Goal: Information Seeking & Learning: Learn about a topic

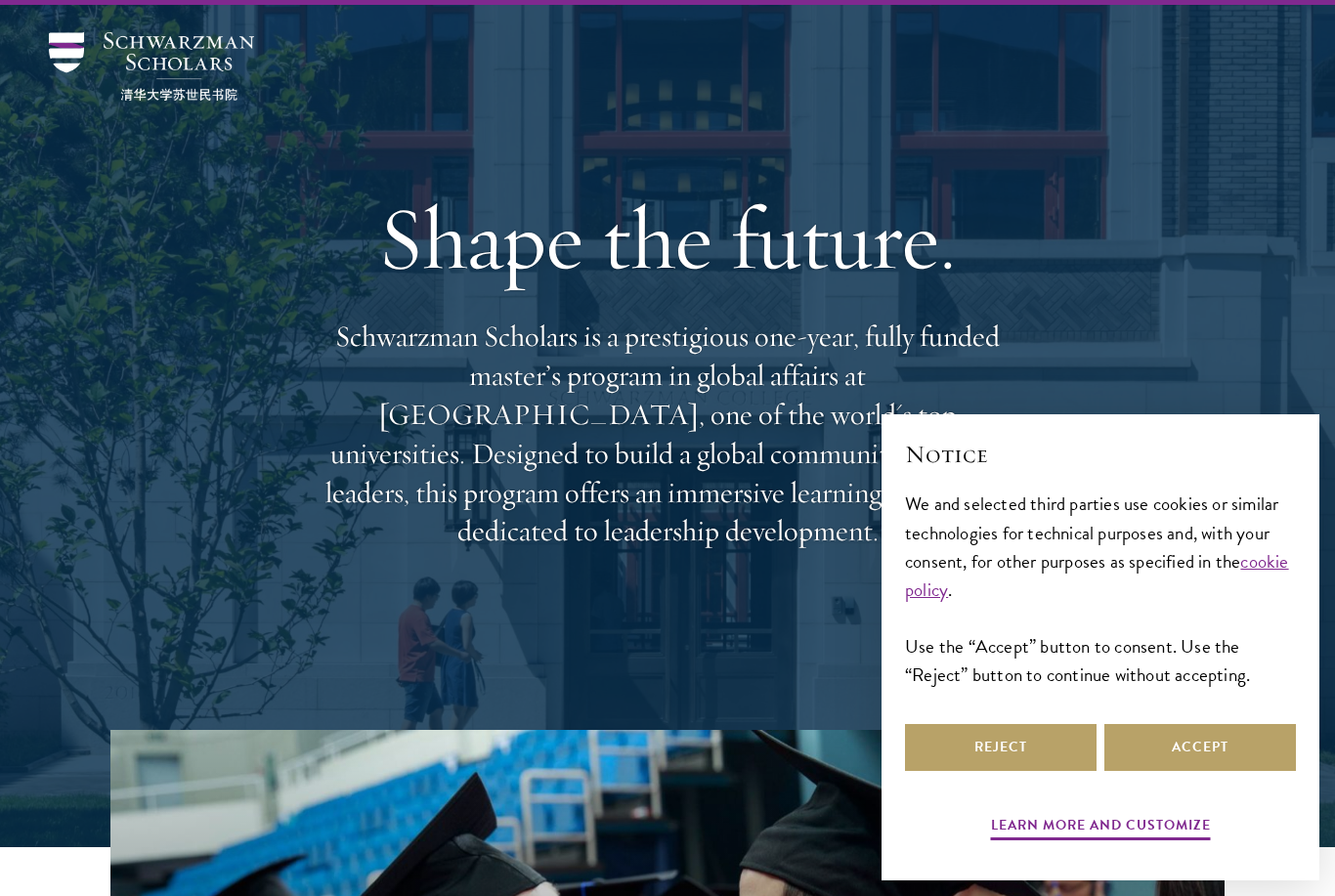
scroll to position [66, 8]
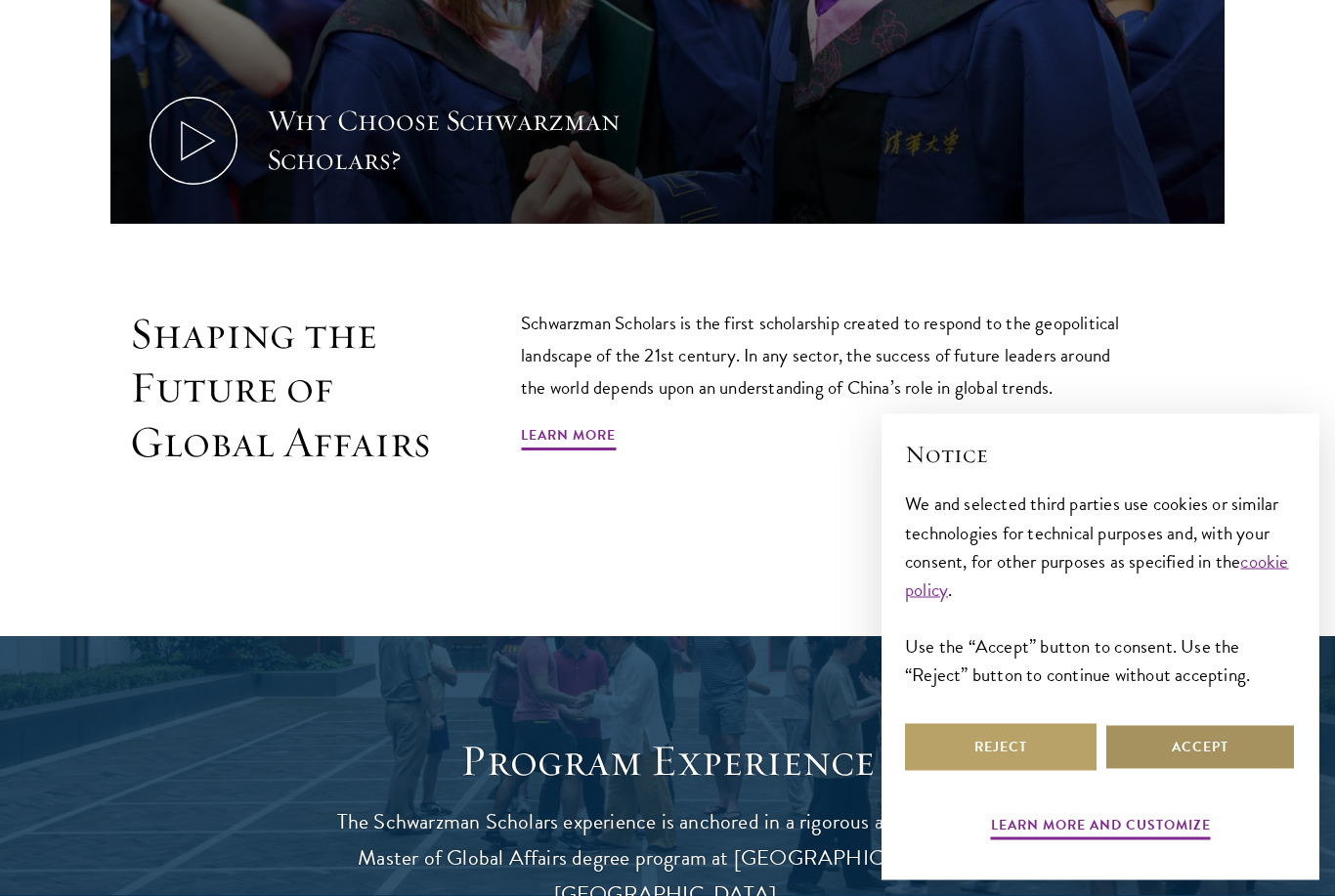
click at [1221, 770] on button "Accept" at bounding box center [1200, 747] width 192 height 47
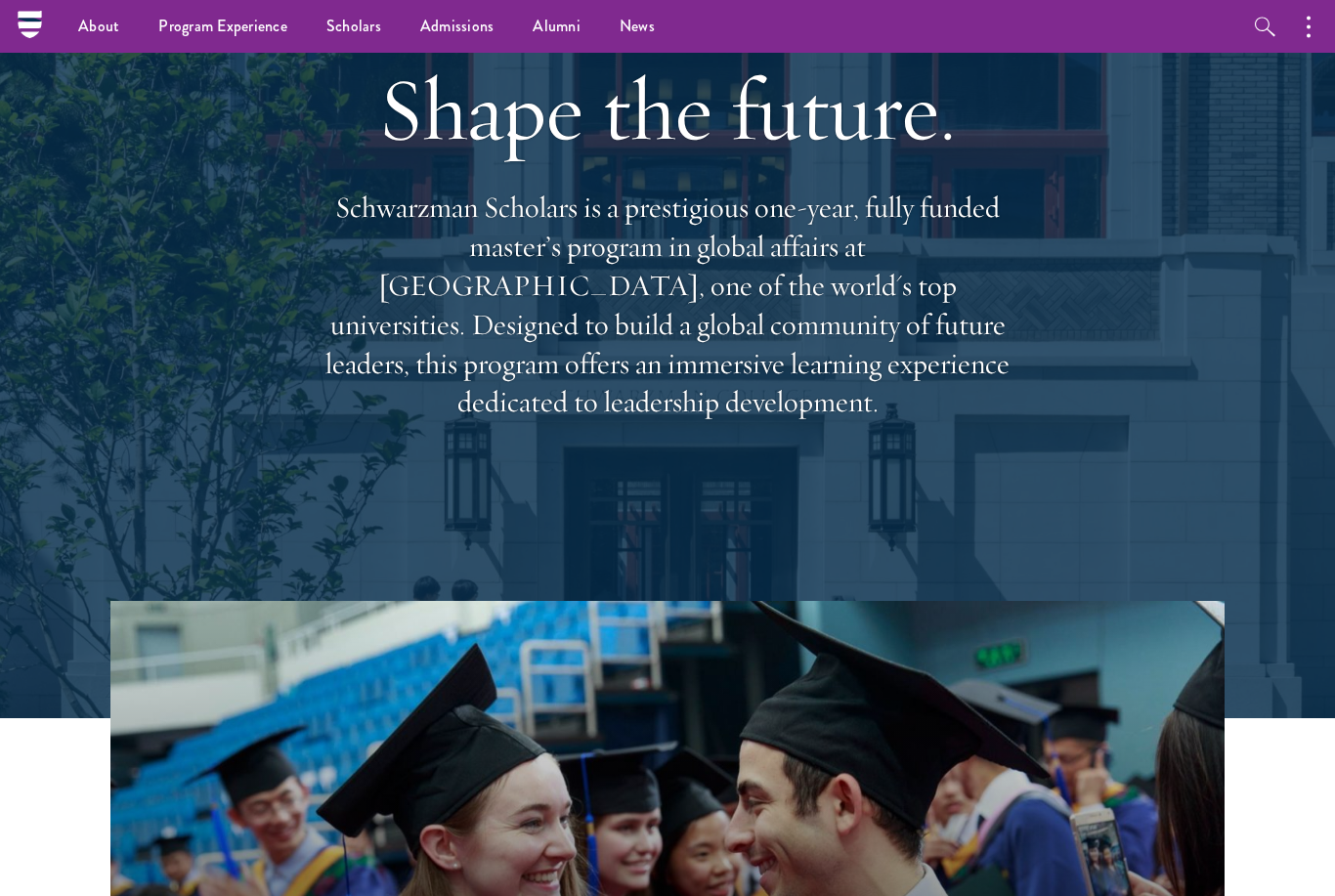
scroll to position [0, 0]
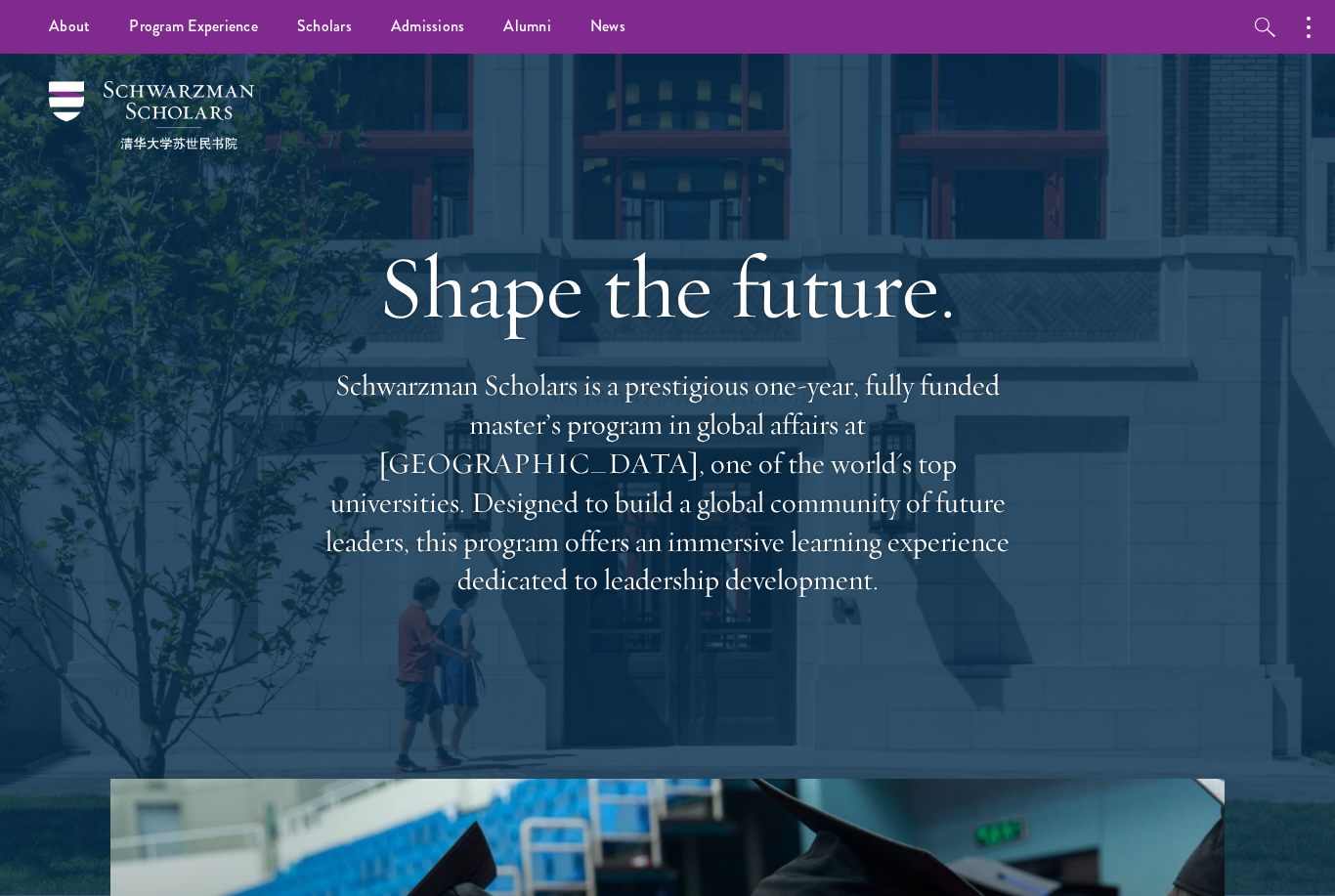
click at [336, 22] on link "Scholars" at bounding box center [325, 27] width 94 height 54
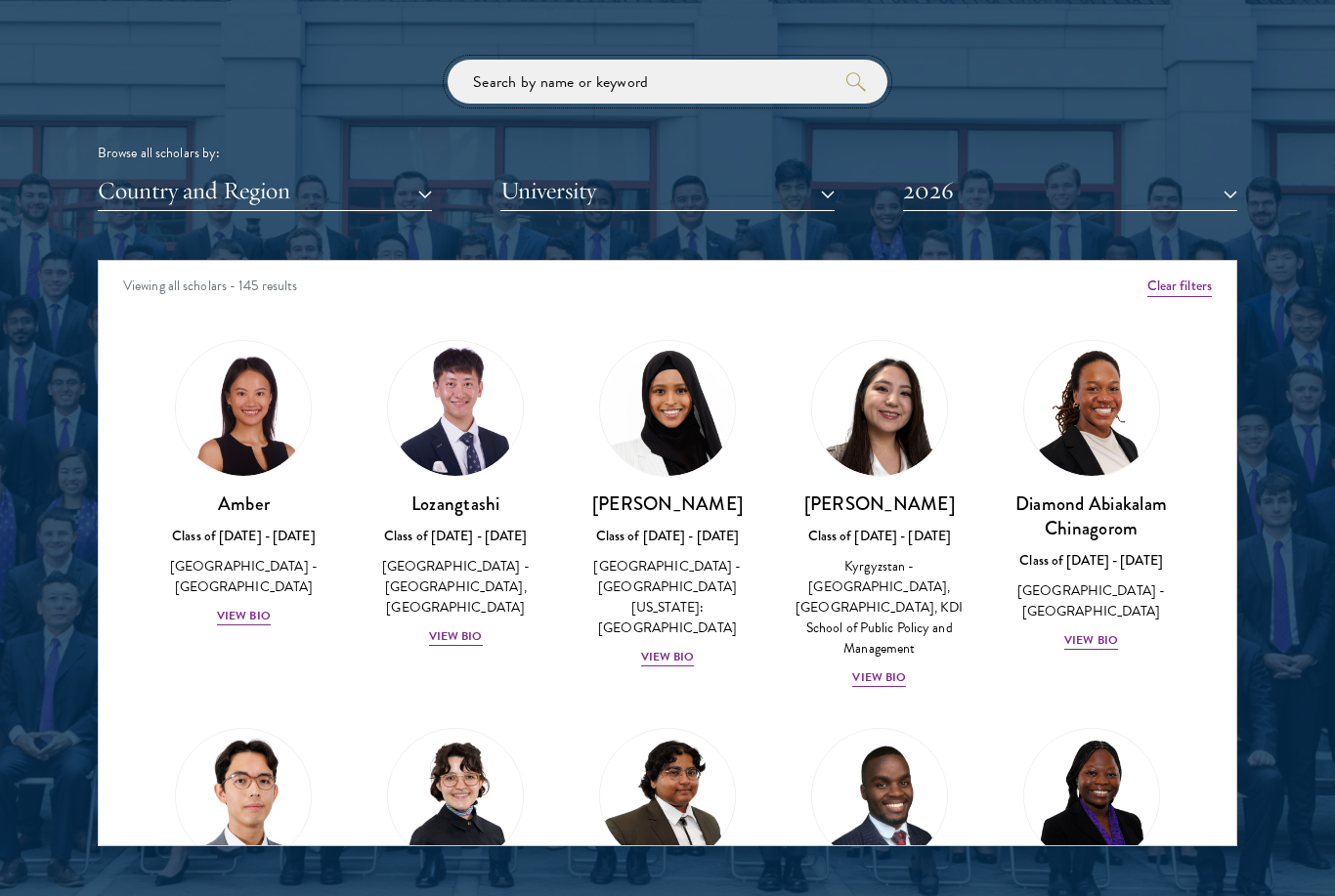
click at [720, 71] on input "search" at bounding box center [668, 82] width 440 height 44
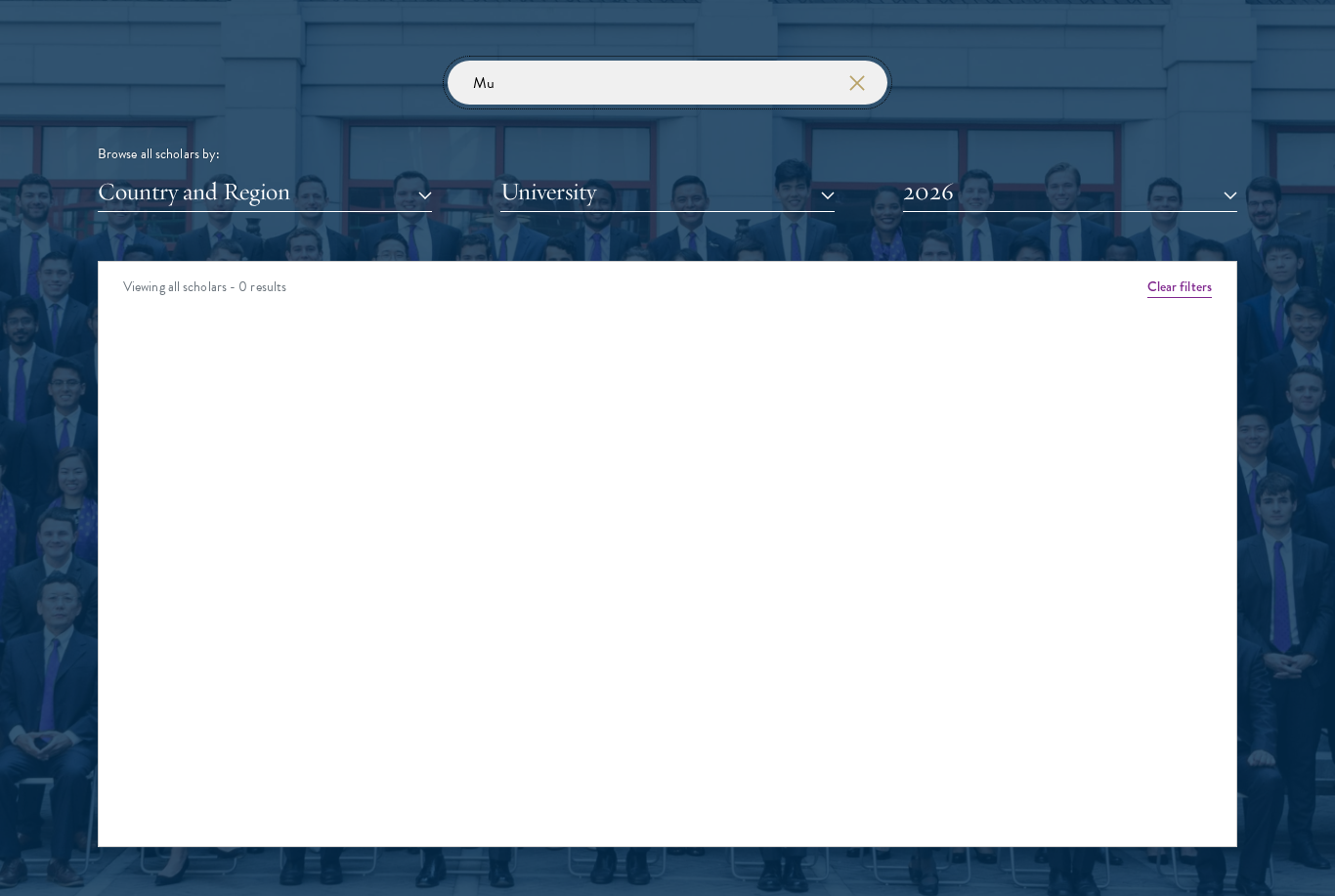
type input "M"
click at [996, 185] on button "2026" at bounding box center [1069, 192] width 334 height 40
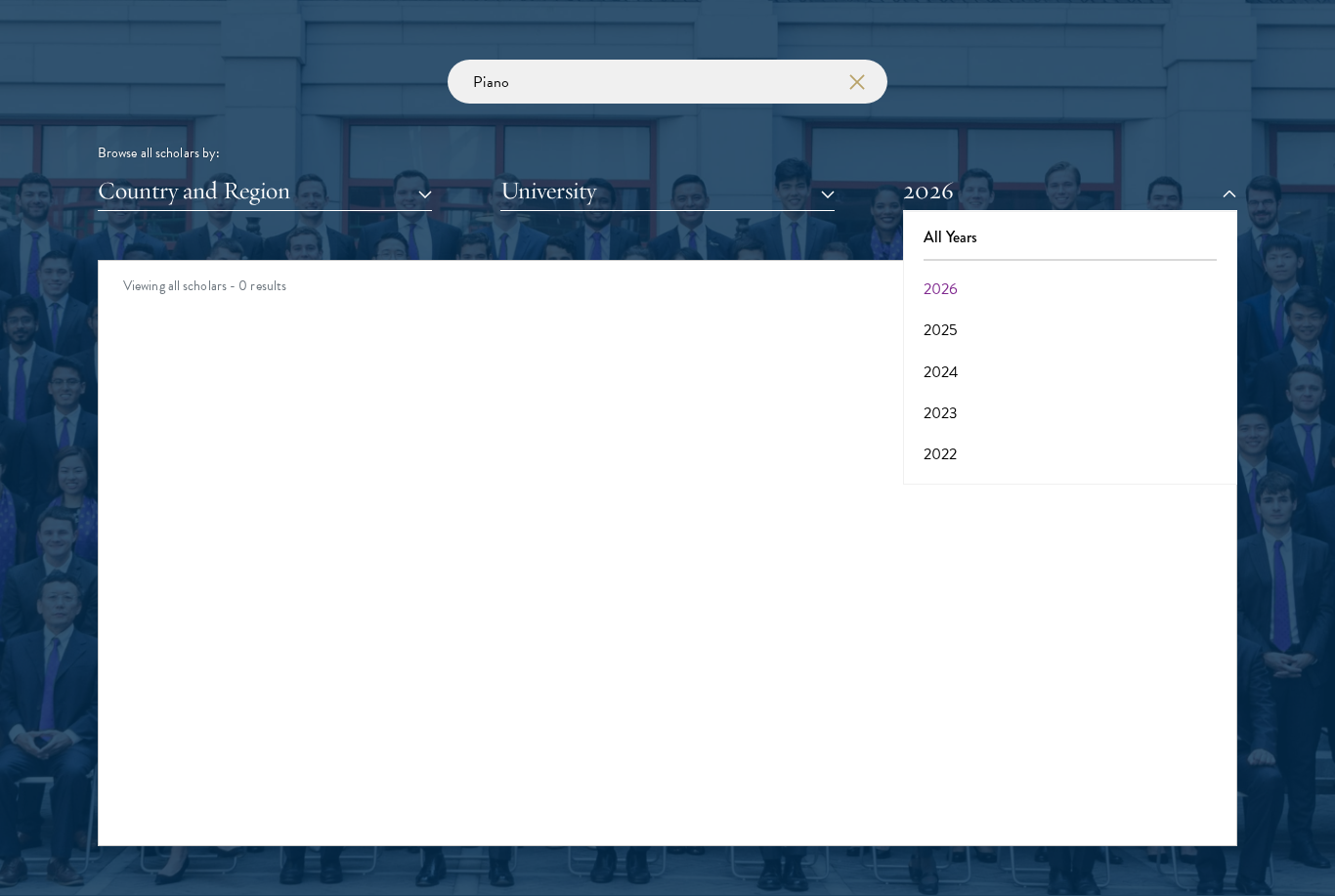
click at [972, 312] on button "2025" at bounding box center [1069, 331] width 323 height 41
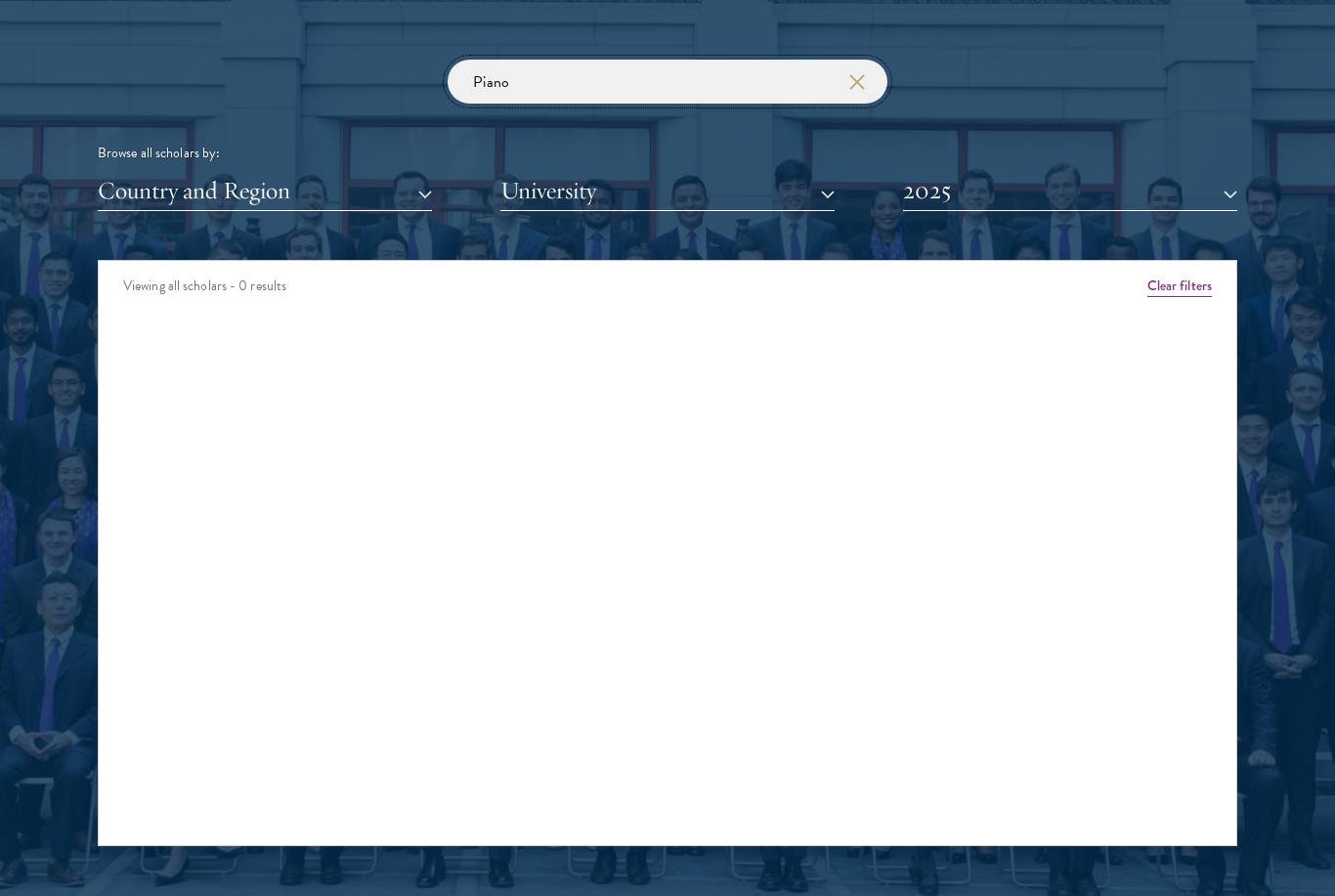
click at [752, 81] on input "Piano" at bounding box center [668, 82] width 440 height 44
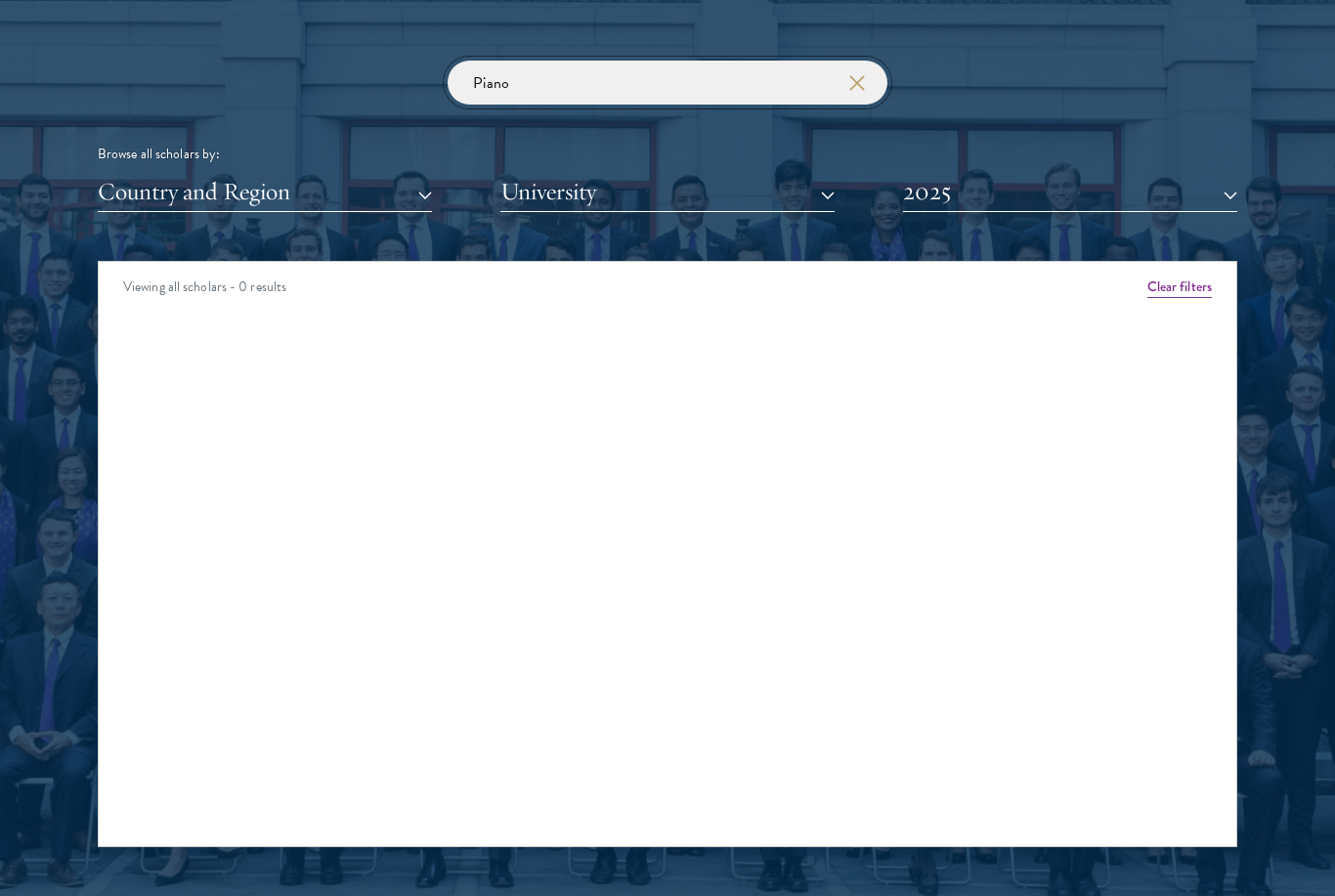
click button "submit" at bounding box center [0, 0] width 0 height 0
click at [1030, 185] on button "2025" at bounding box center [1069, 192] width 334 height 40
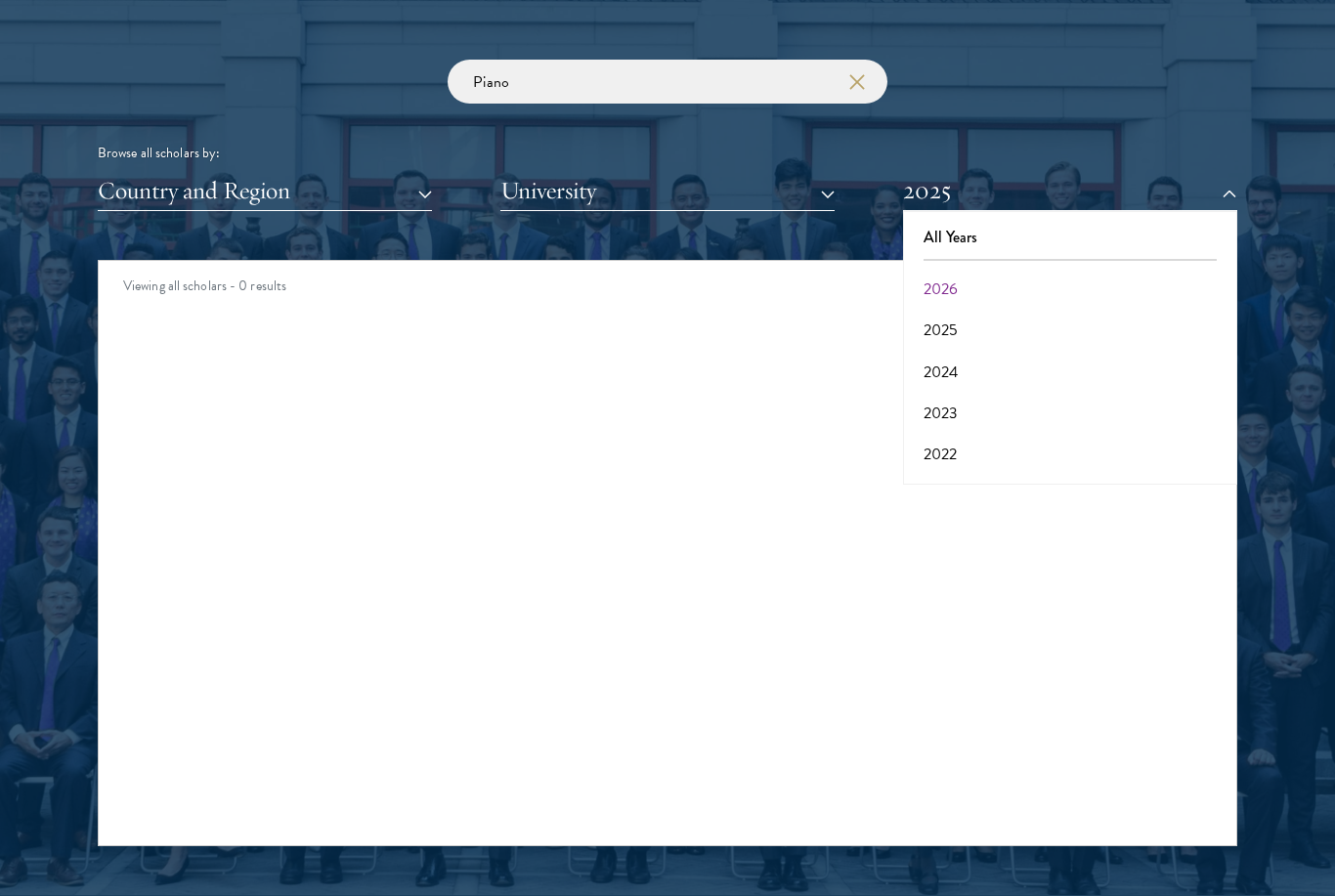
click at [999, 233] on button "All Years" at bounding box center [1069, 238] width 323 height 41
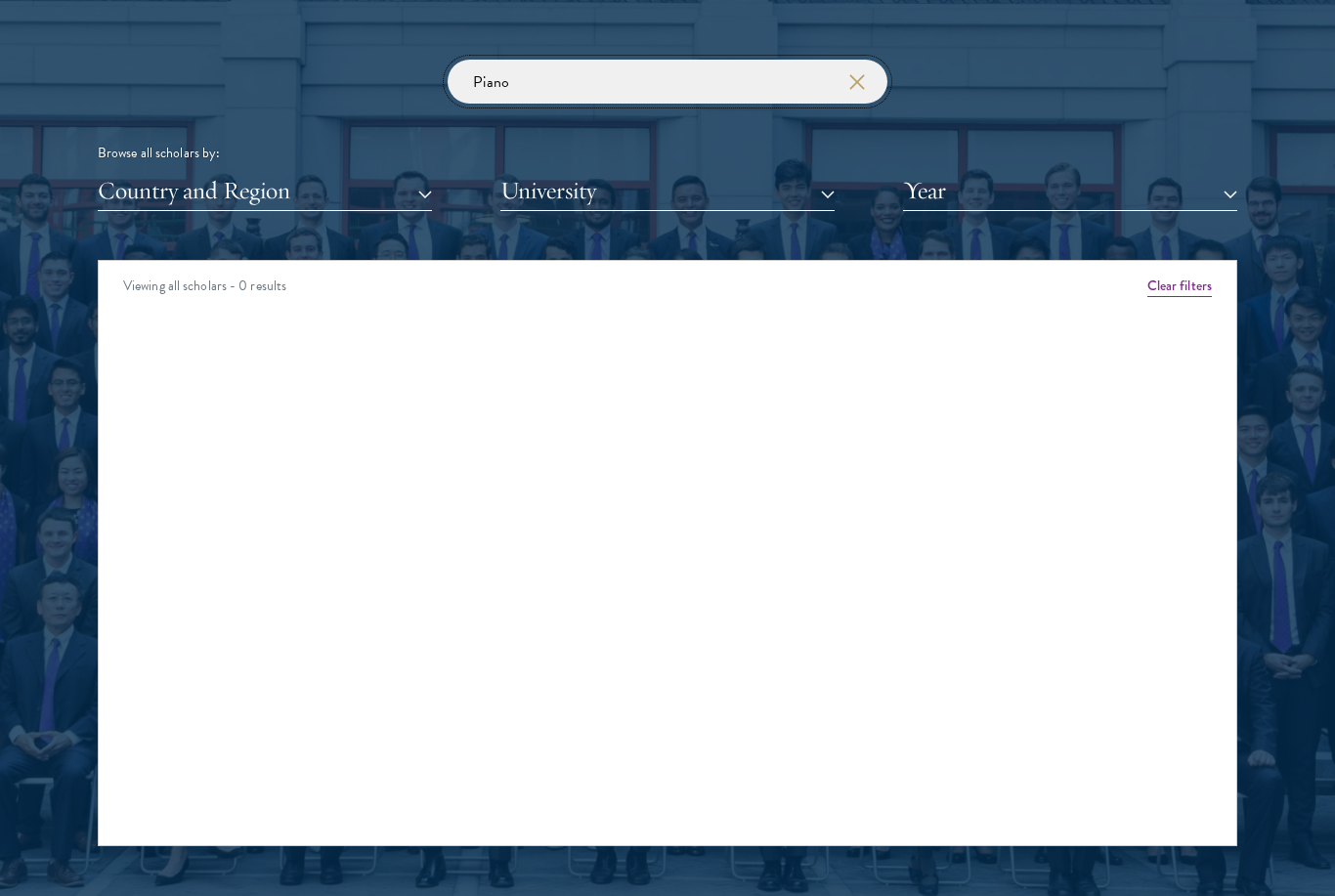
click at [697, 87] on input "Piano" at bounding box center [668, 82] width 440 height 44
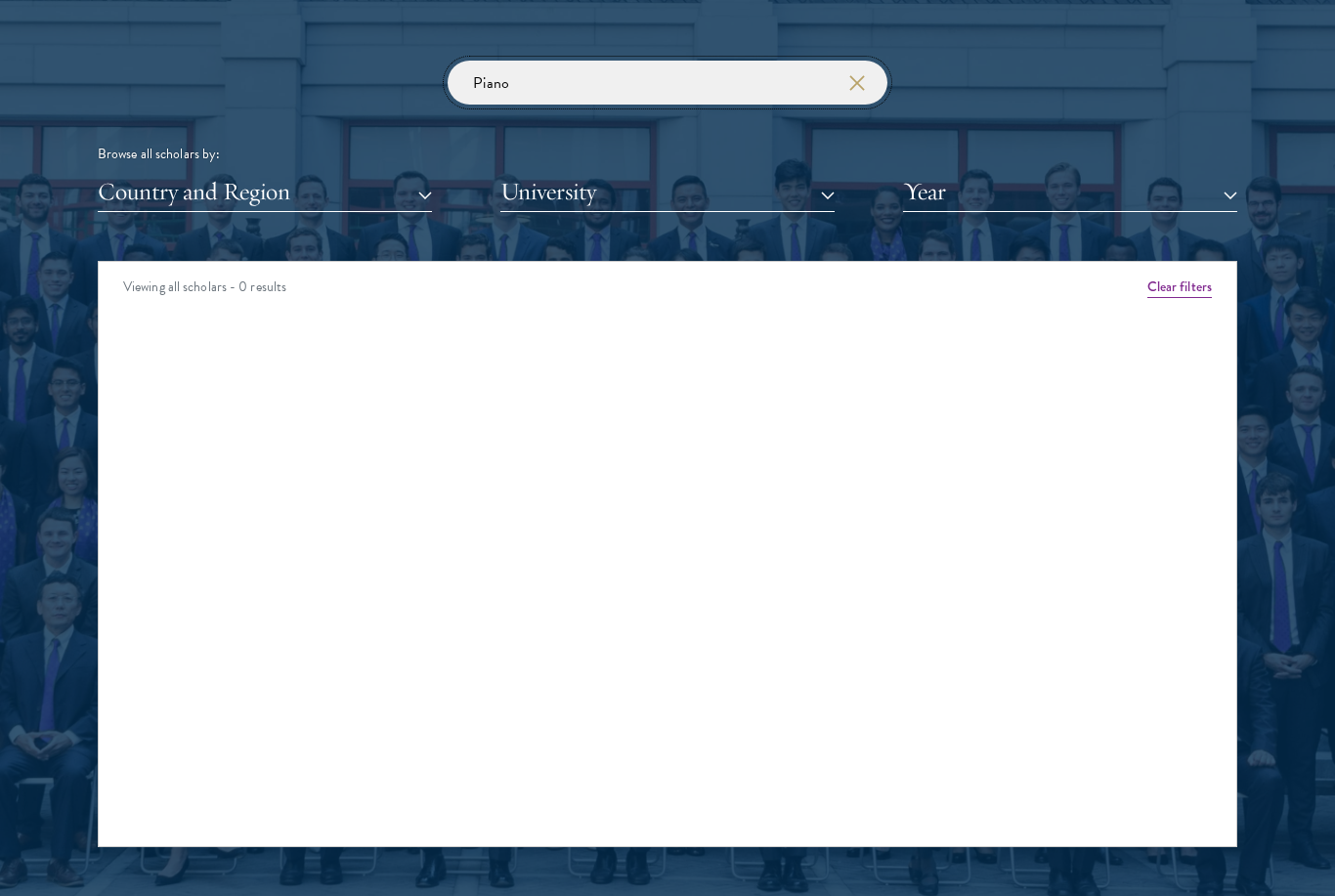
click button "submit" at bounding box center [0, 0] width 0 height 0
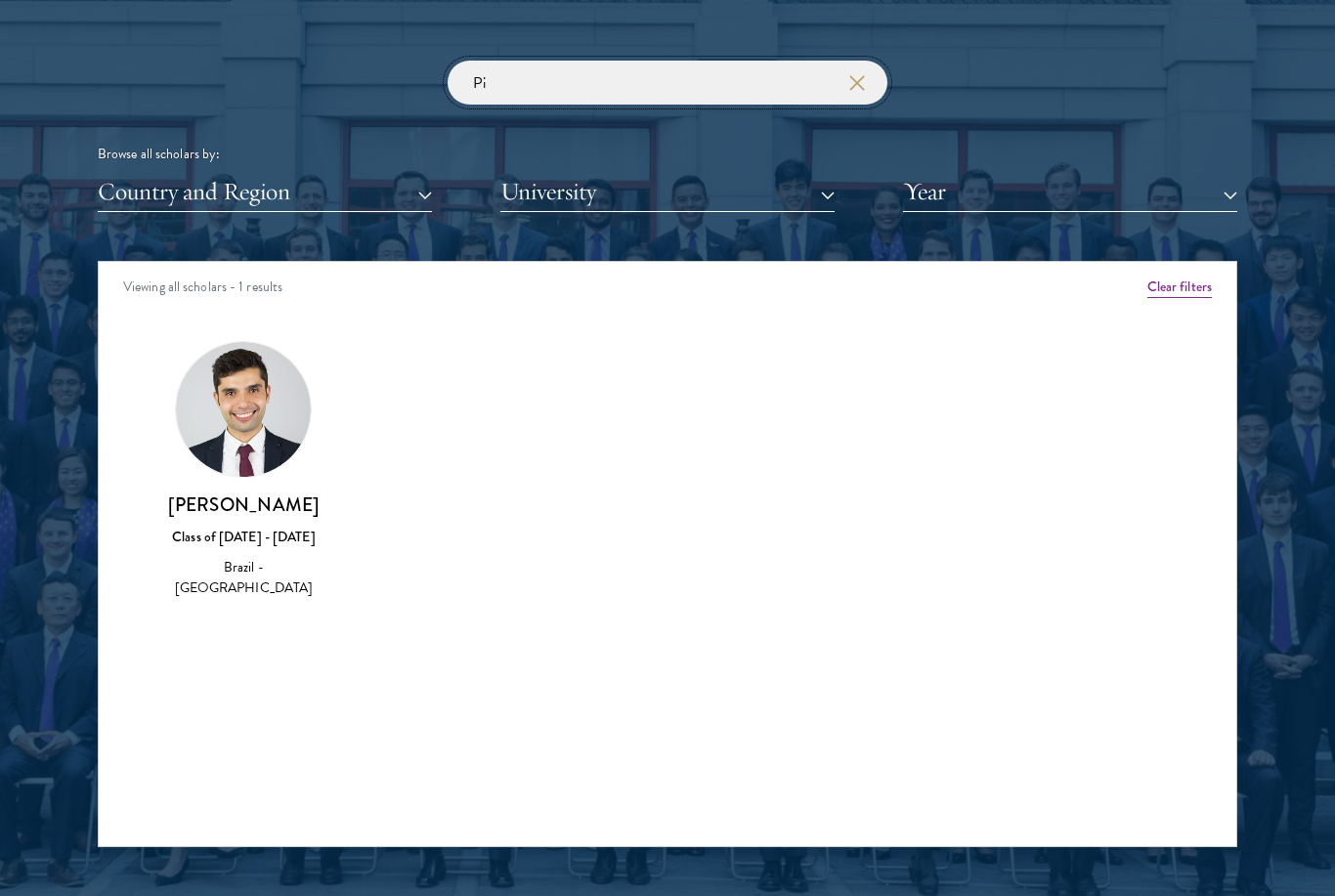
type input "P"
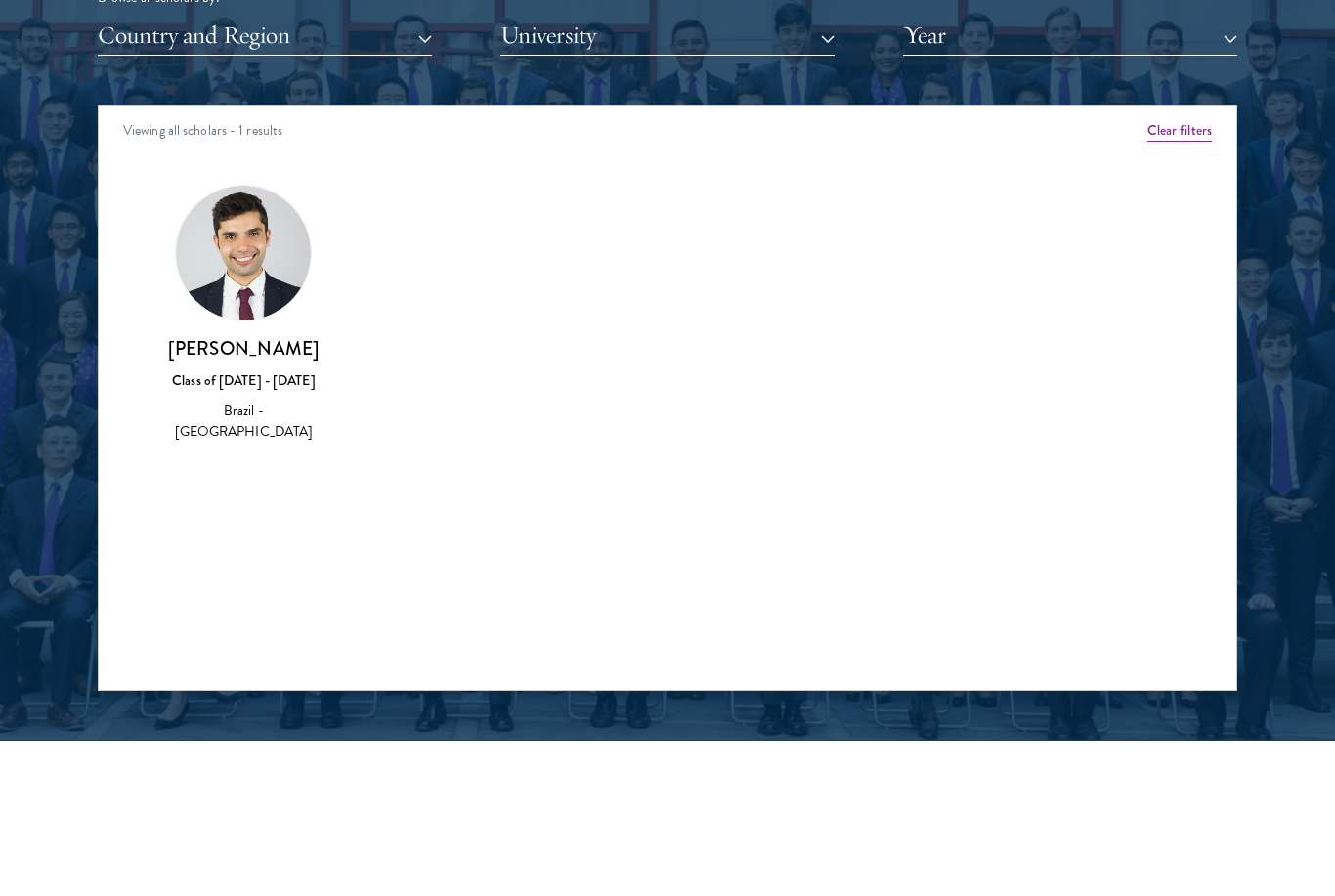
scroll to position [2140, 0]
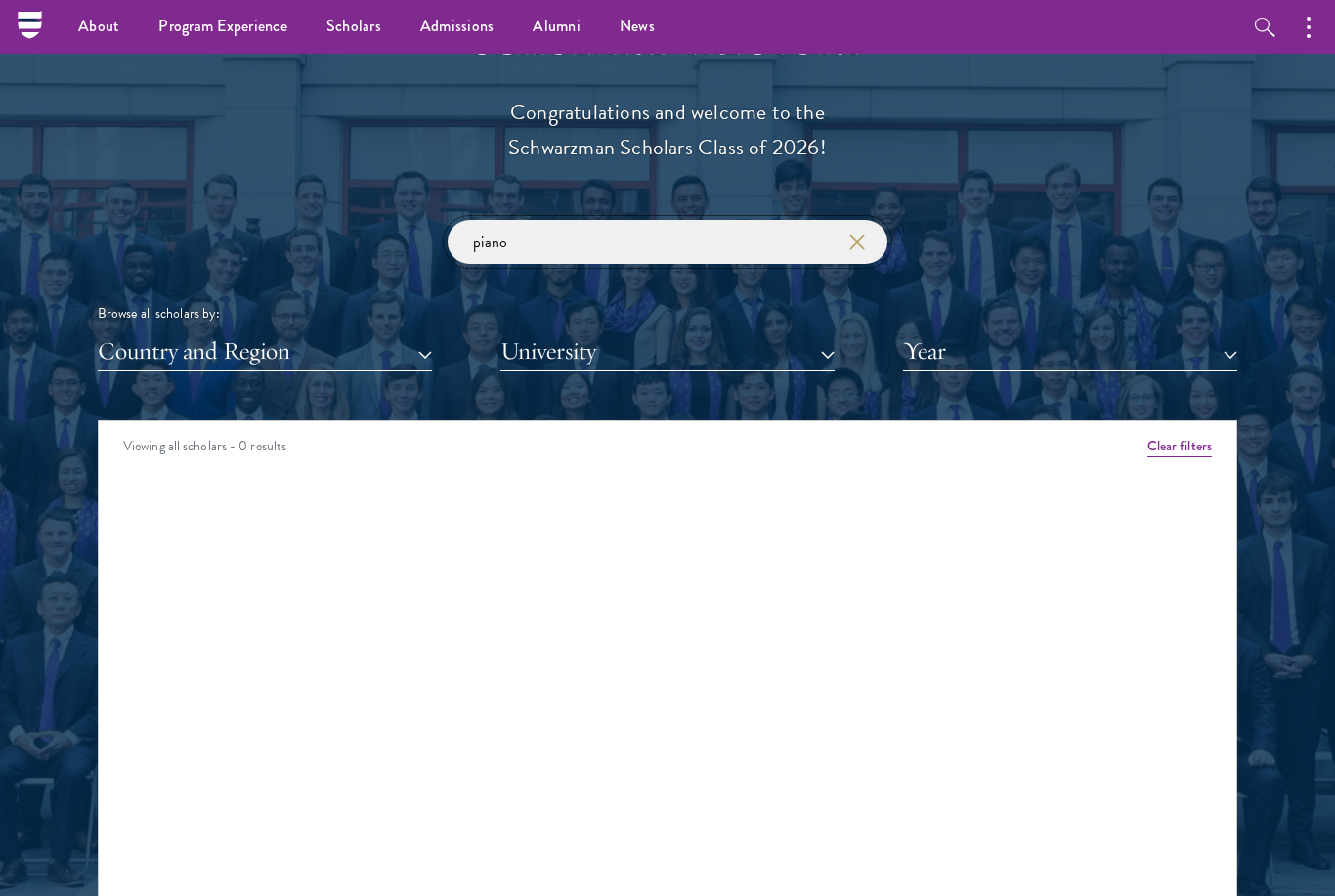
type input "piano"
click button "submit" at bounding box center [0, 0] width 0 height 0
click at [698, 344] on button "University" at bounding box center [668, 351] width 334 height 40
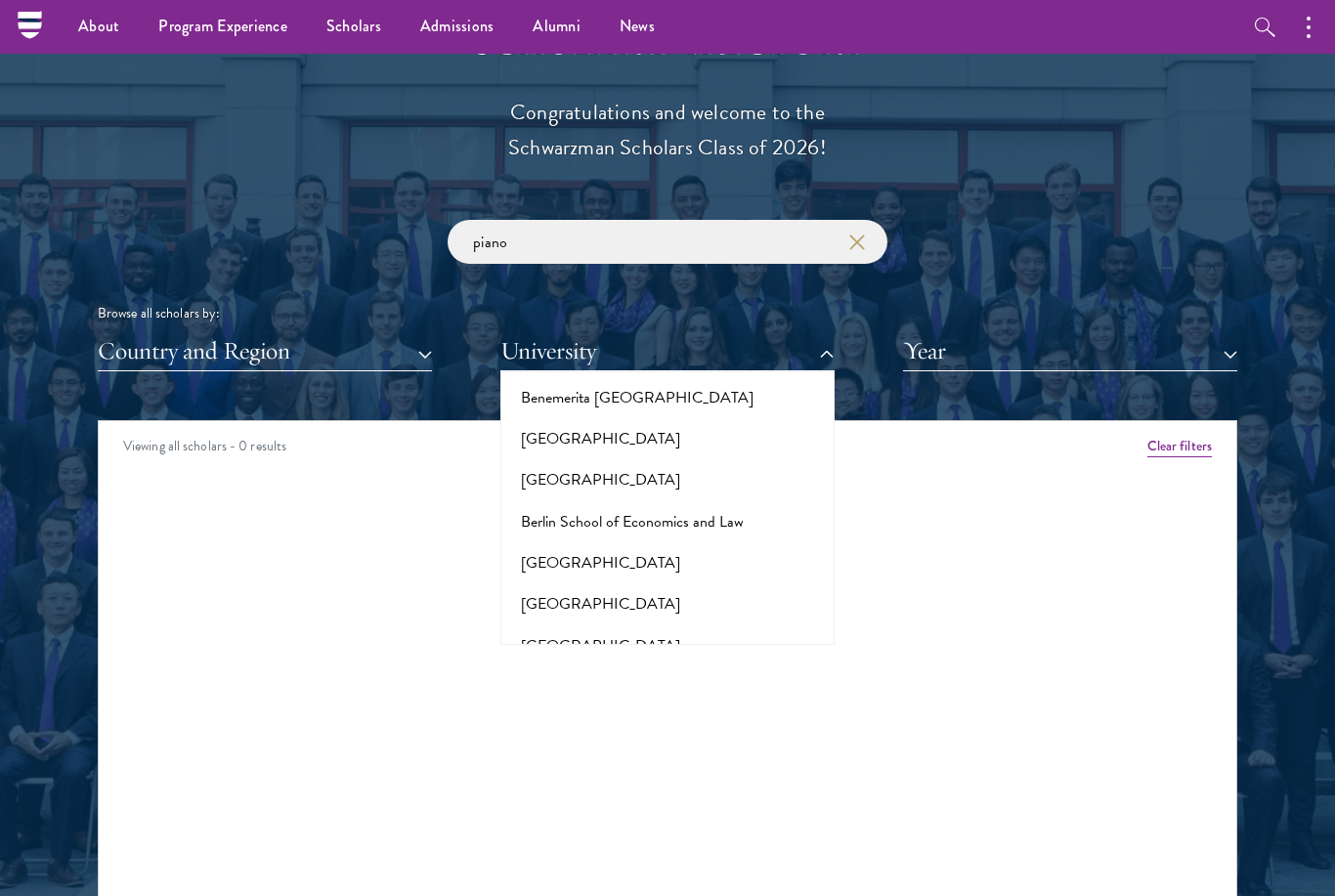
scroll to position [1414, 0]
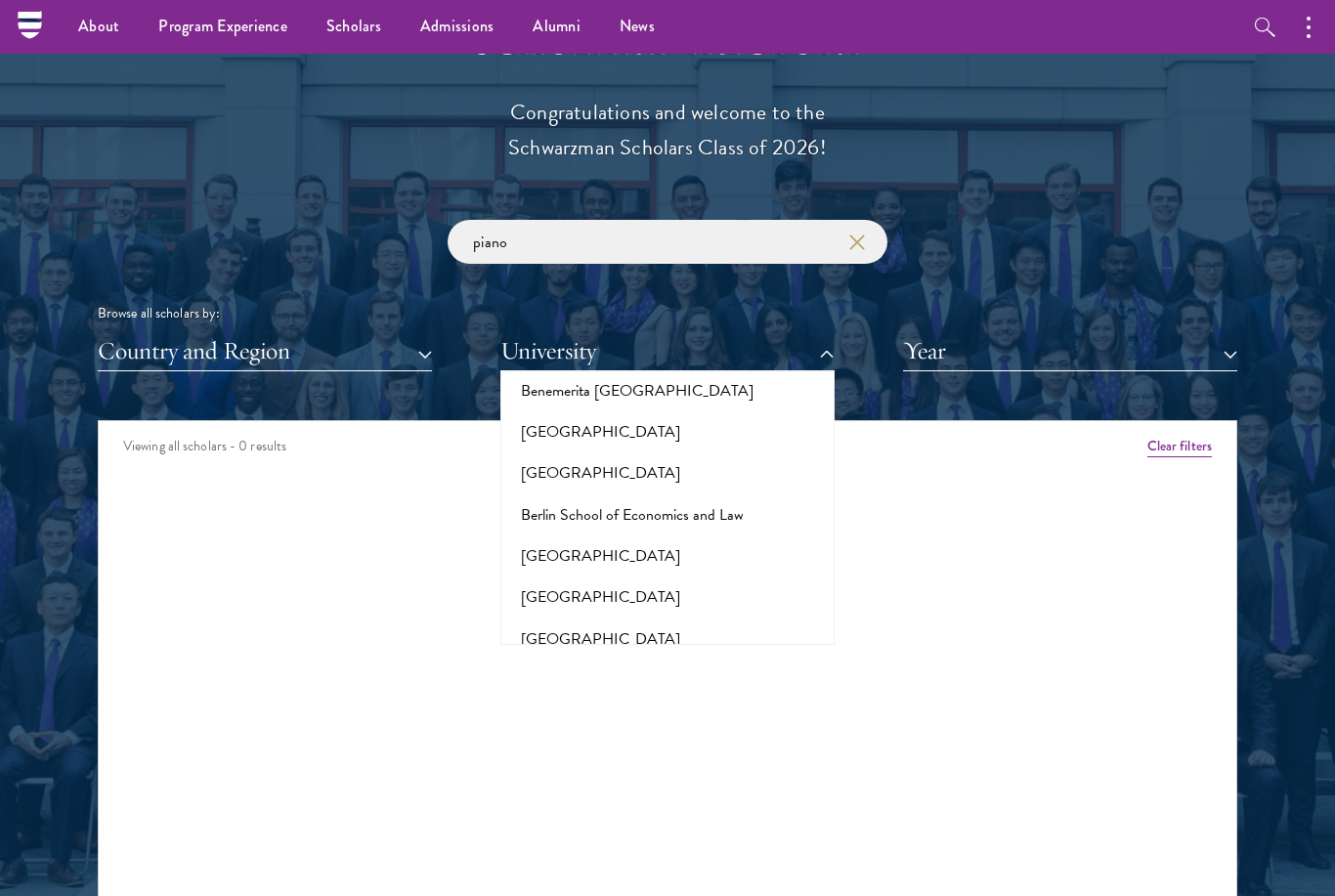
click at [402, 365] on button "Country and Region" at bounding box center [265, 351] width 334 height 40
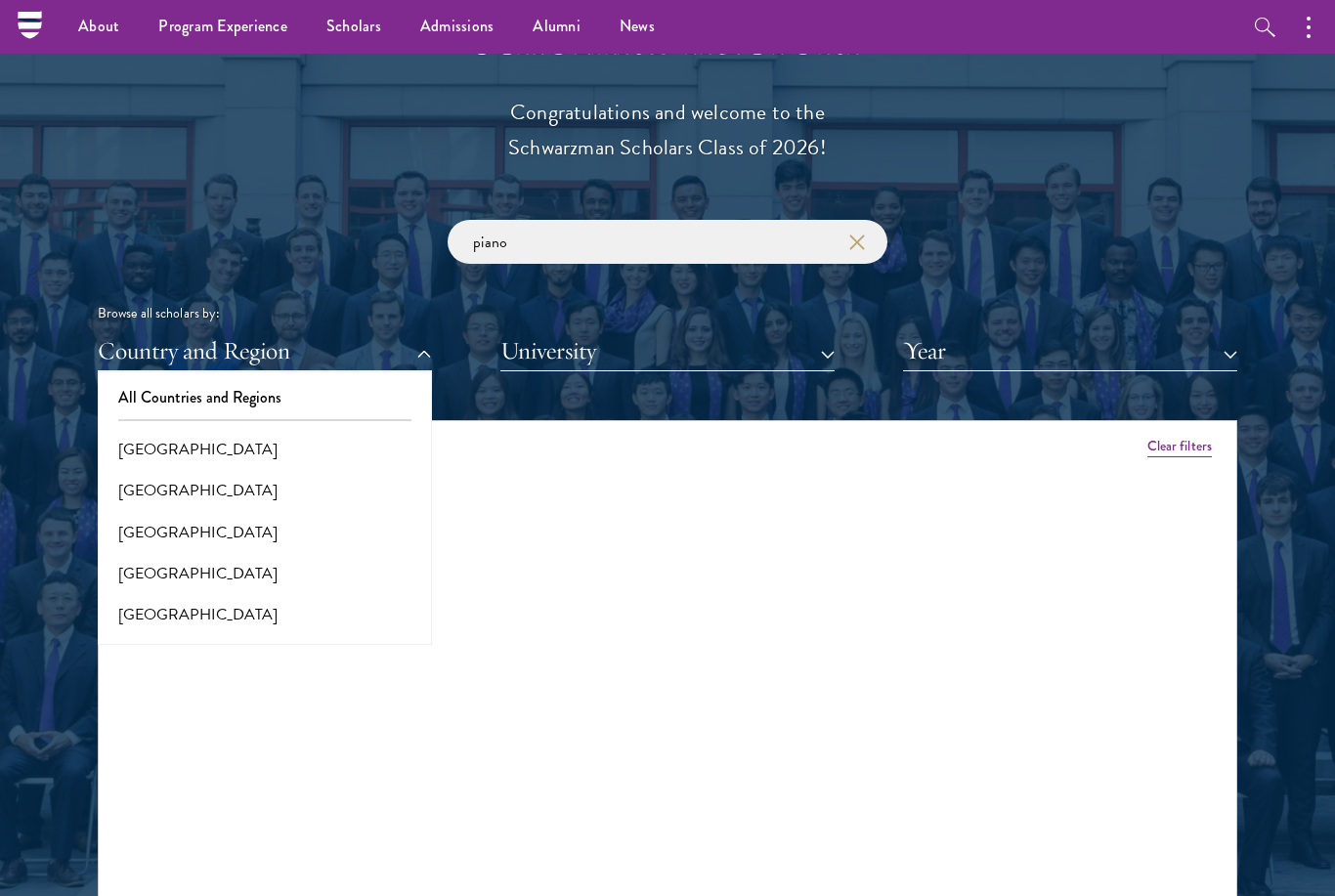
click at [529, 430] on div "Viewing all scholars - 0 results" at bounding box center [668, 448] width 1137 height 55
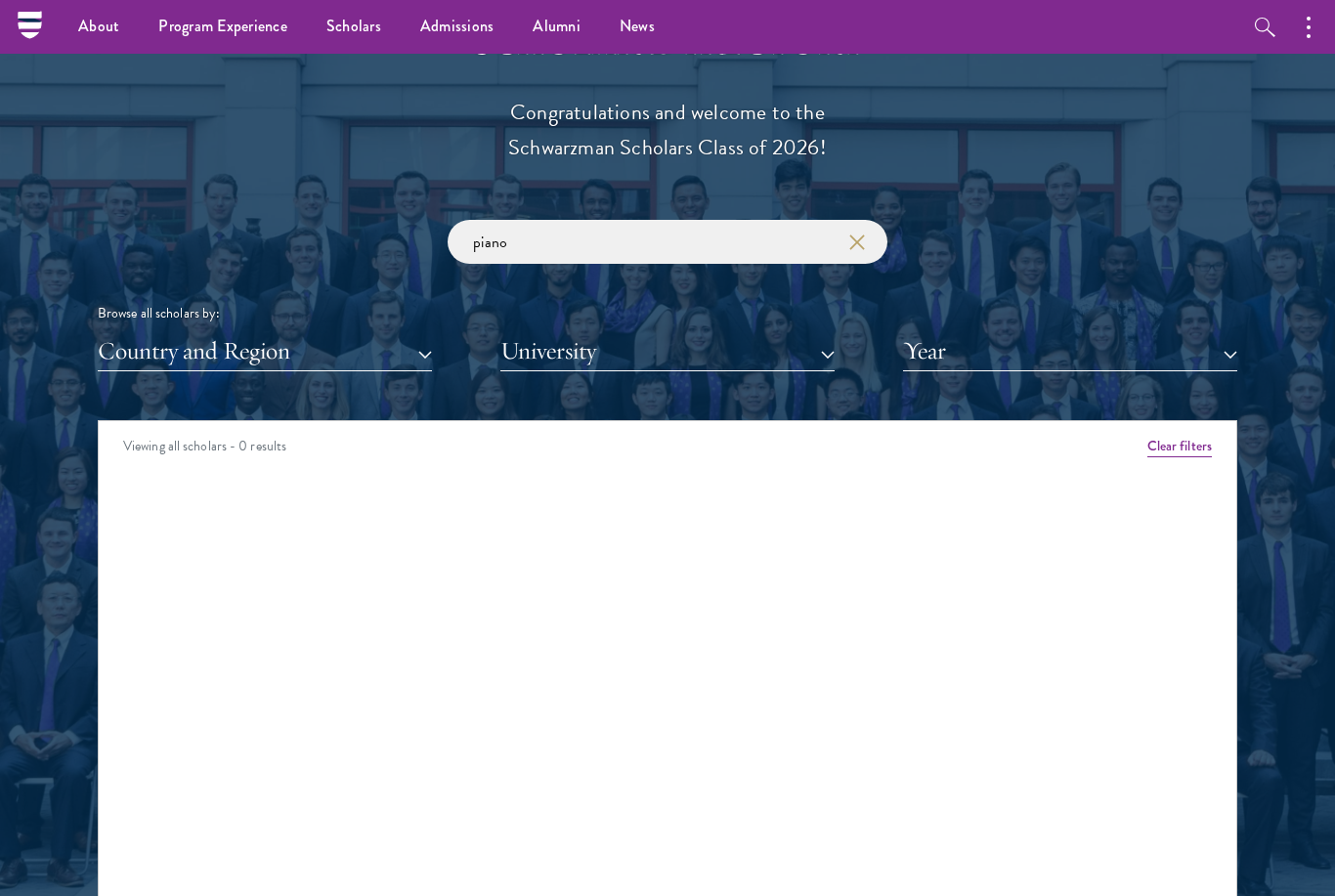
click at [933, 350] on button "Year" at bounding box center [1069, 351] width 334 height 40
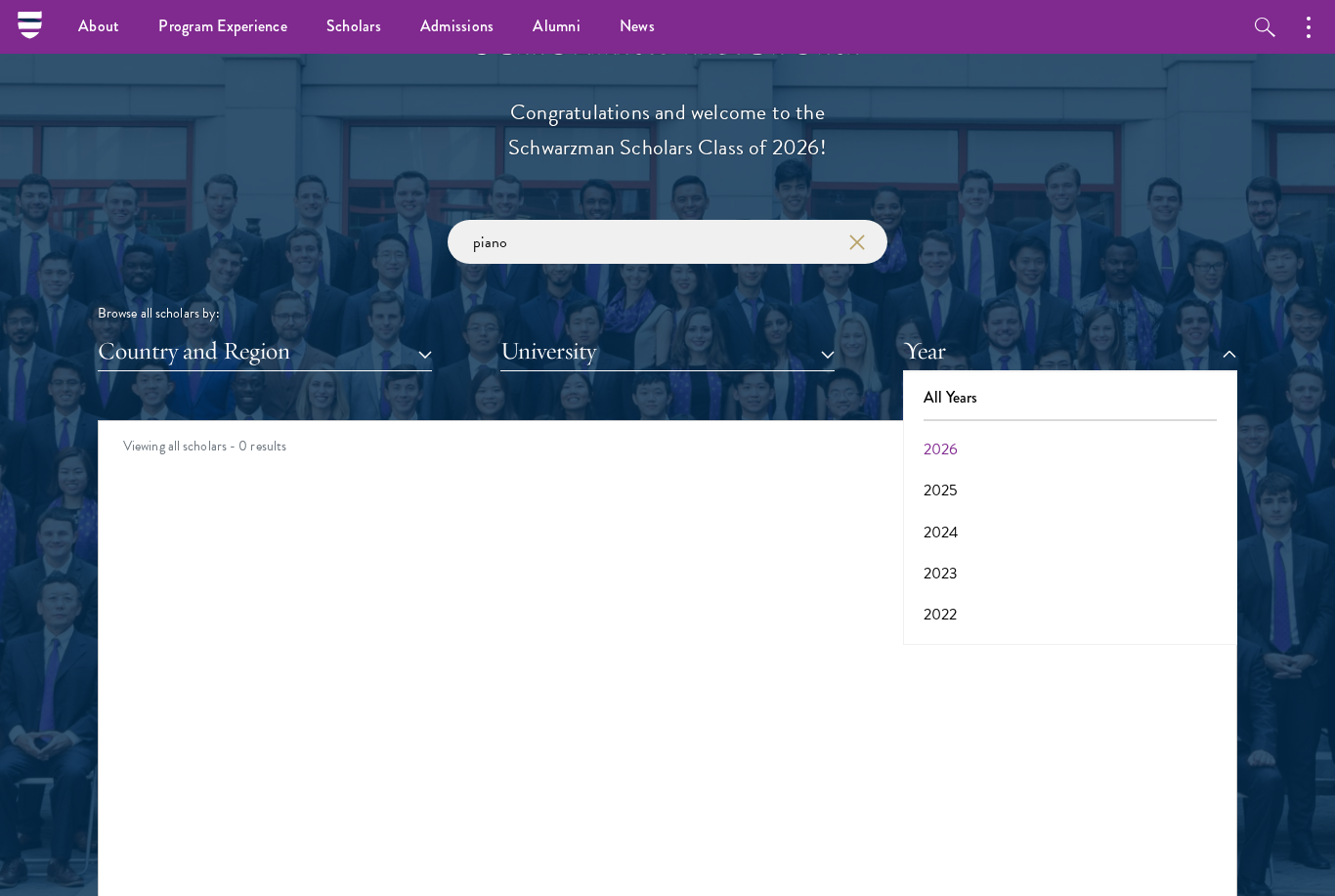
click at [967, 445] on button "2026" at bounding box center [1069, 448] width 323 height 41
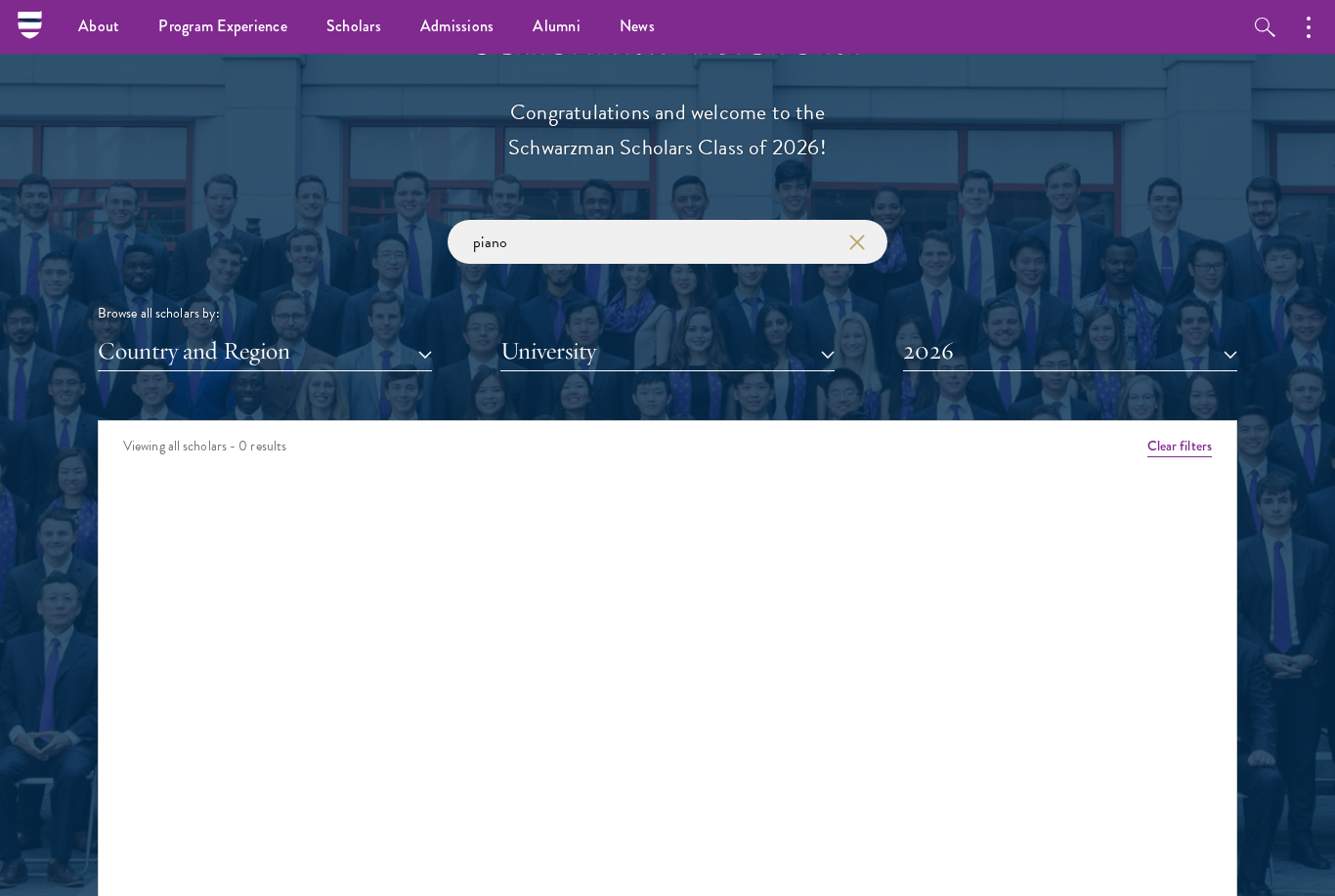
click at [863, 235] on icon "button" at bounding box center [857, 243] width 16 height 16
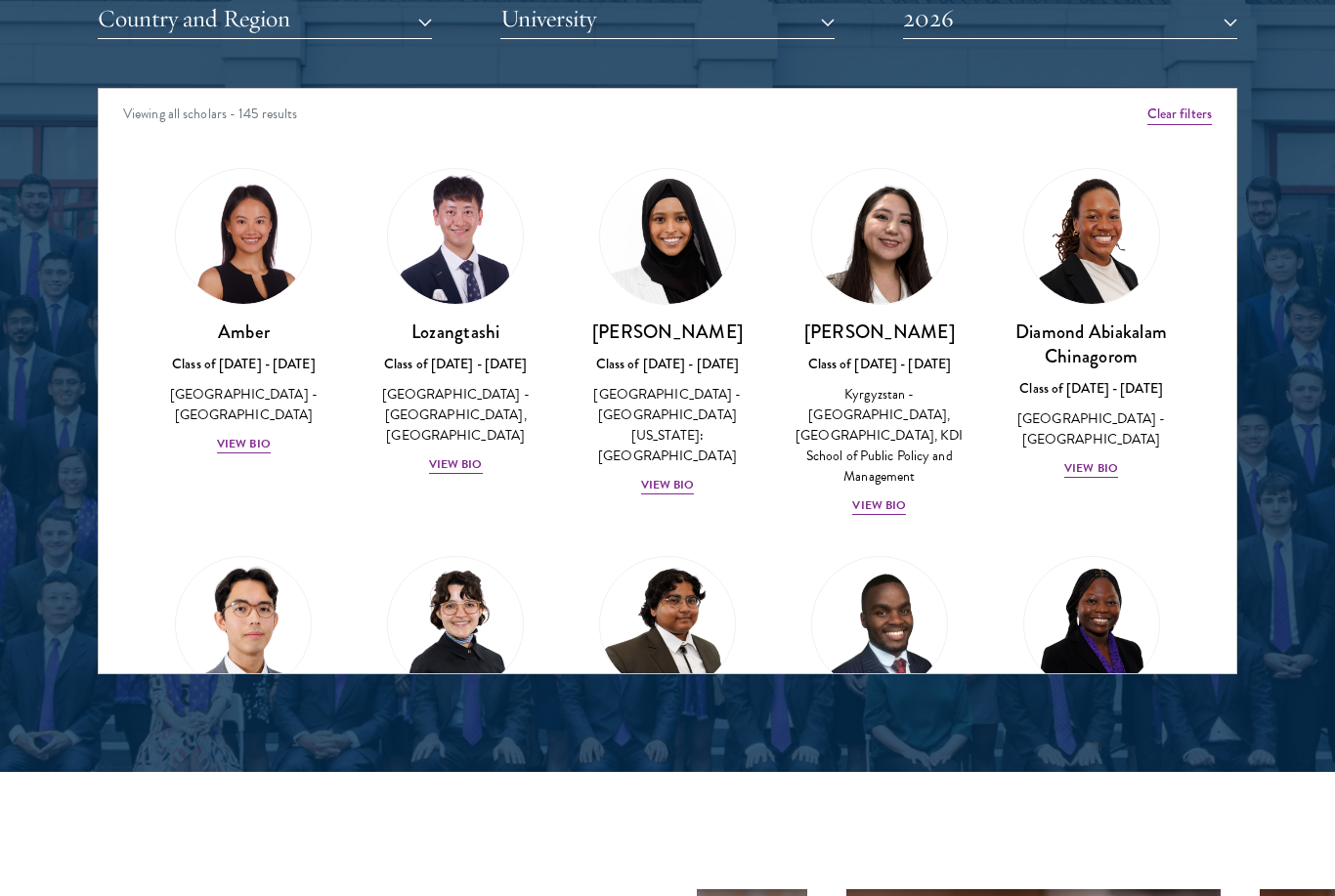
click at [249, 435] on div "View Bio" at bounding box center [244, 444] width 54 height 19
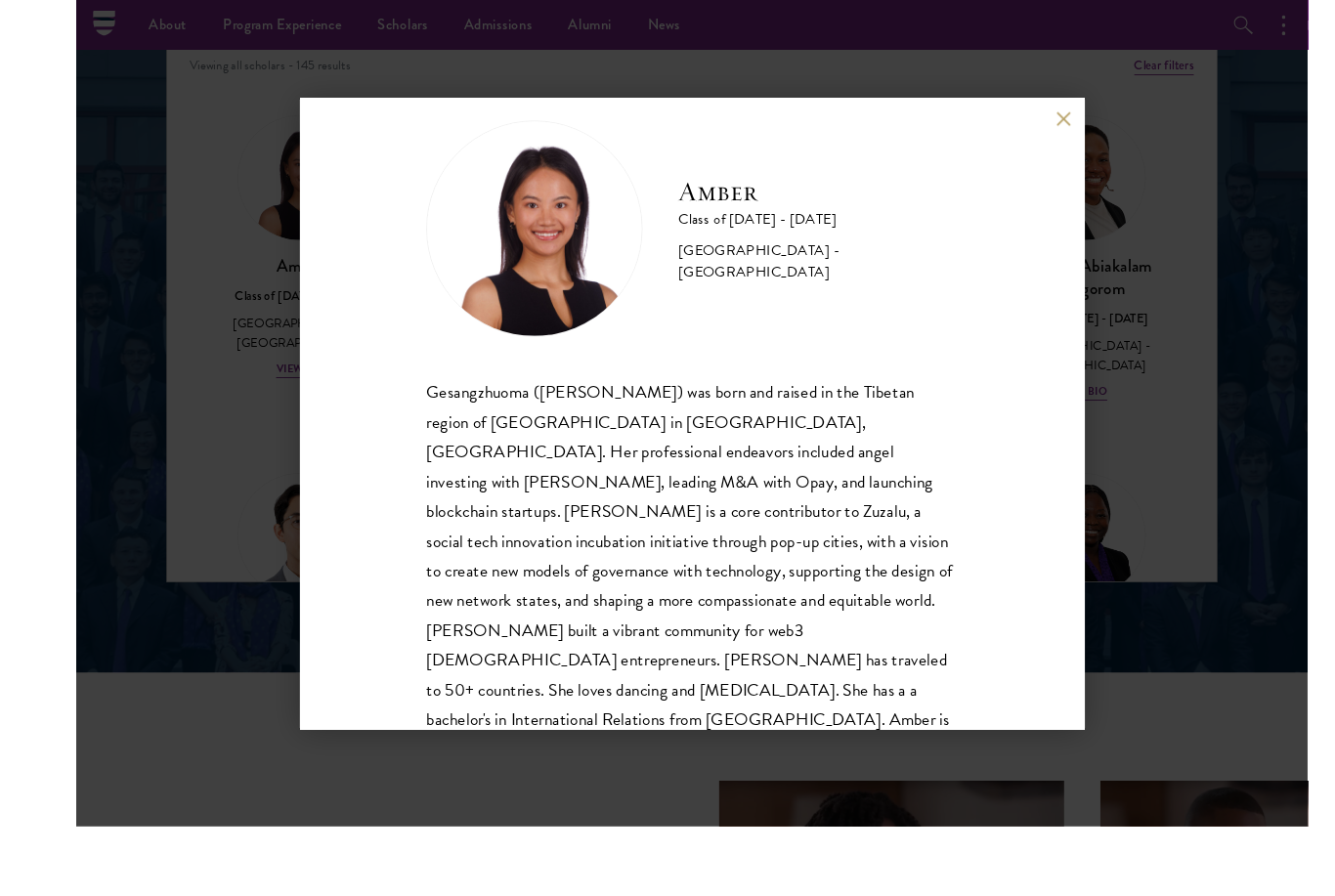
scroll to position [2585, 0]
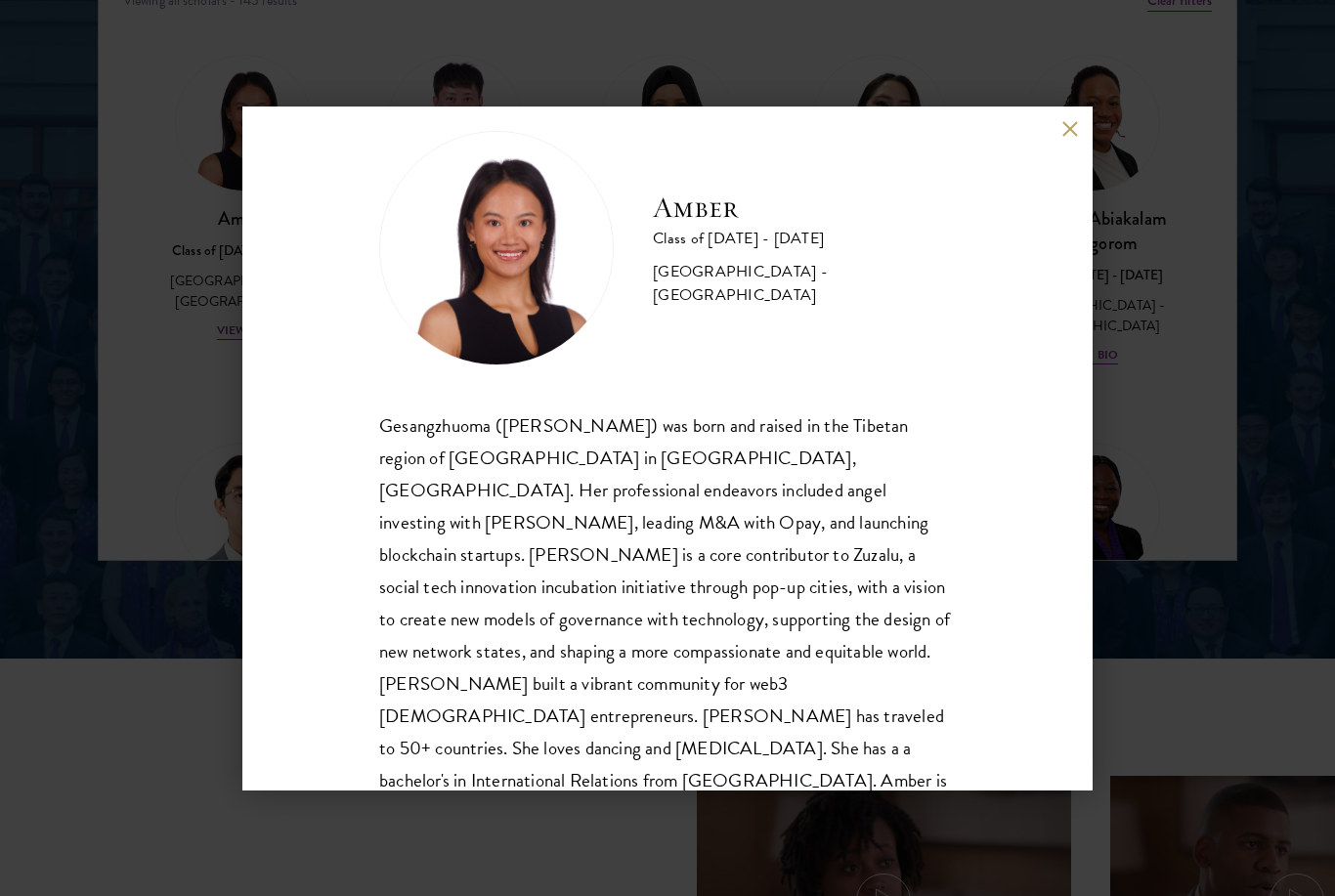
click at [1057, 150] on div "Amber Class of 2025 - 2026 China - Peking University Gesangzhuoma (Amber) was b…" at bounding box center [667, 448] width 850 height 683
click at [1068, 138] on button at bounding box center [1069, 129] width 17 height 17
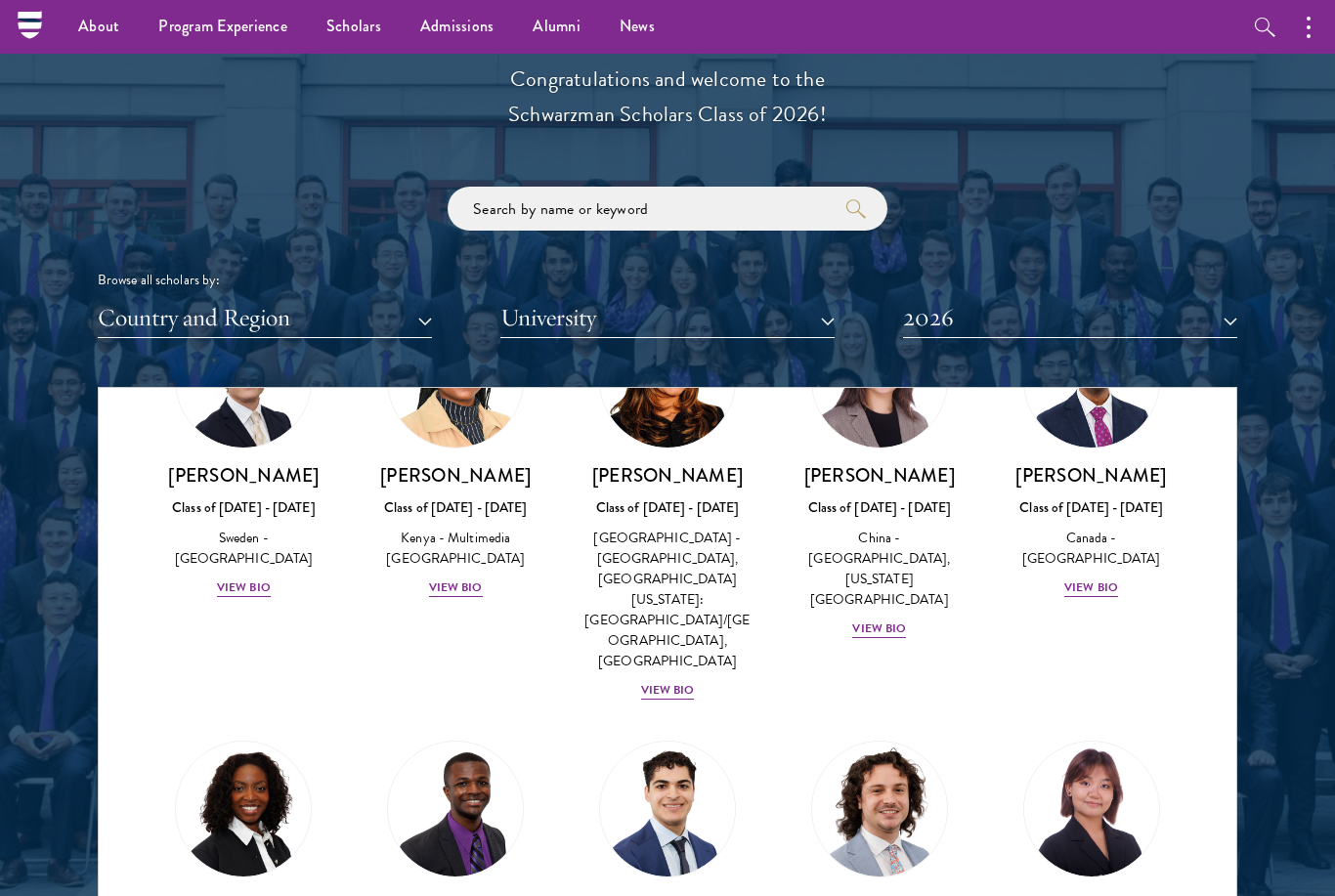
scroll to position [2171, 0]
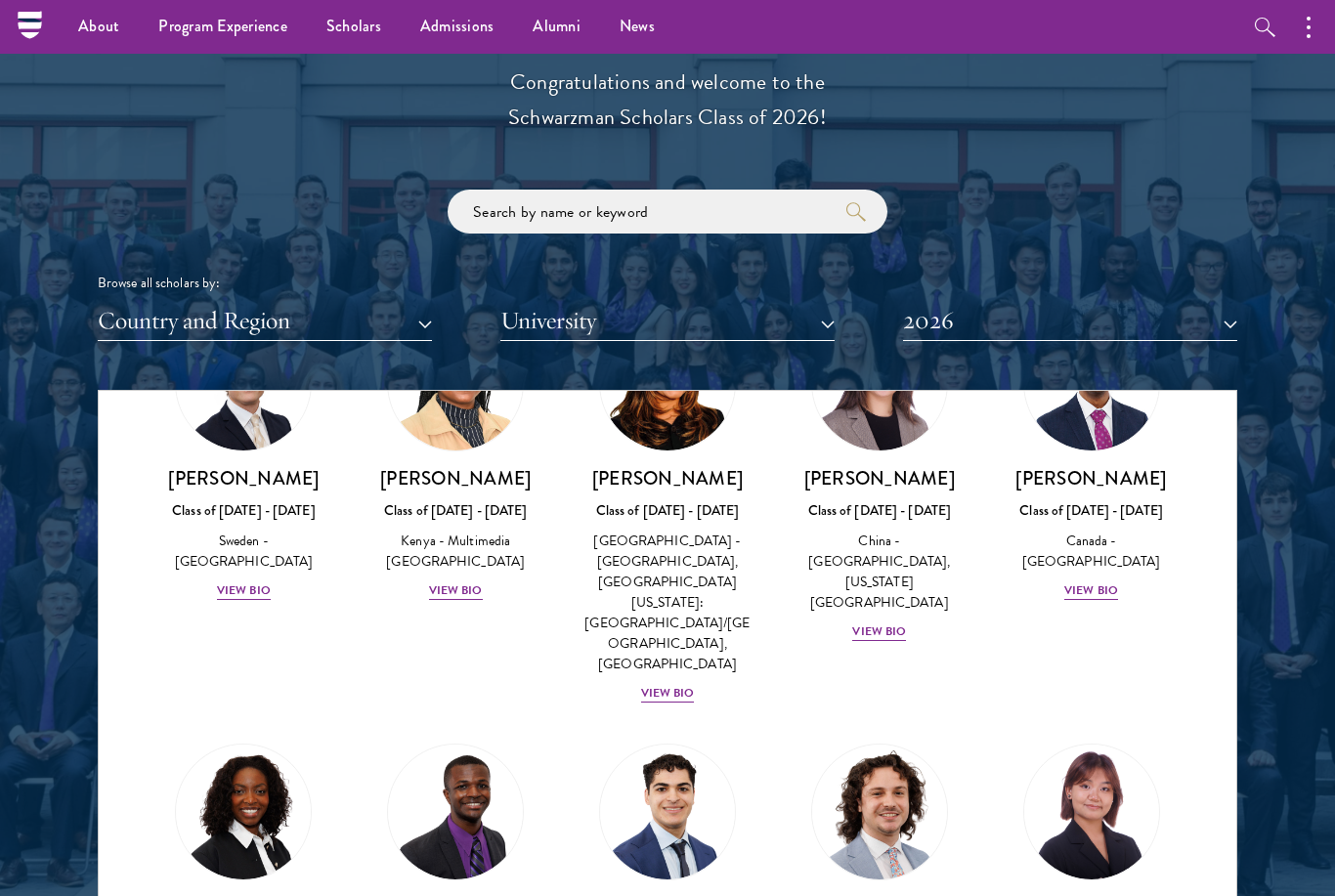
click at [764, 305] on button "University" at bounding box center [668, 321] width 334 height 40
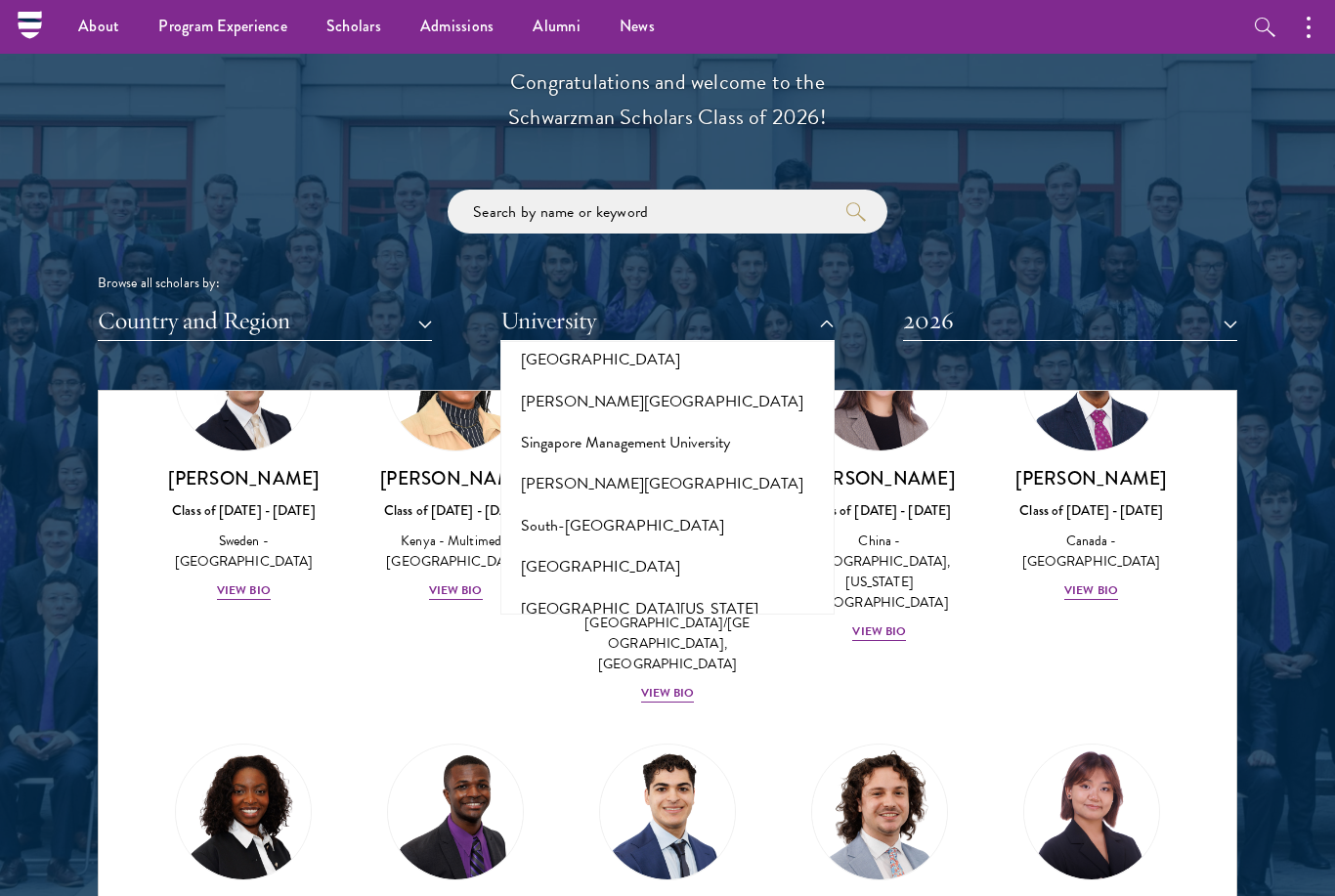
scroll to position [11287, 0]
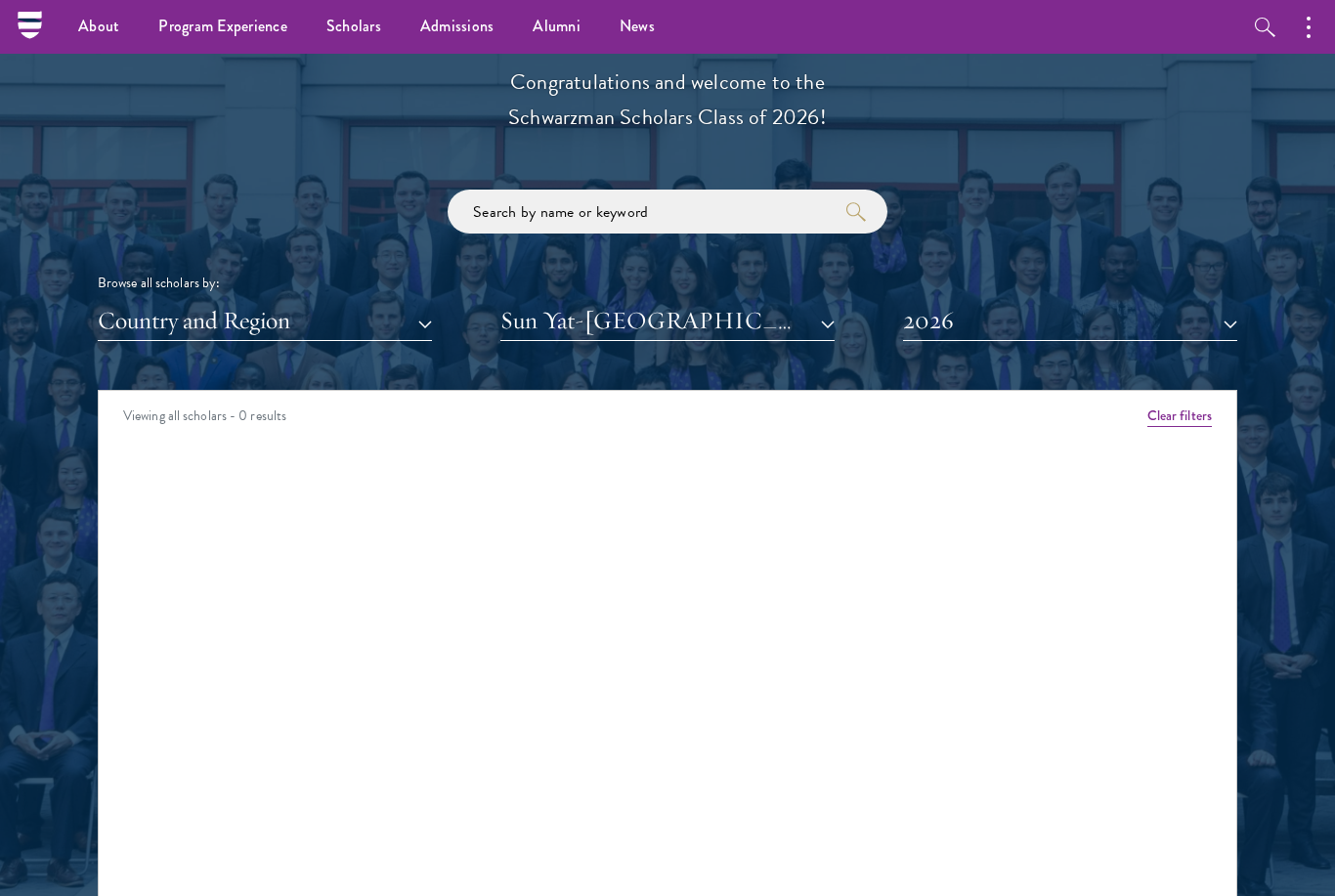
click at [958, 321] on button "2026" at bounding box center [1069, 321] width 334 height 40
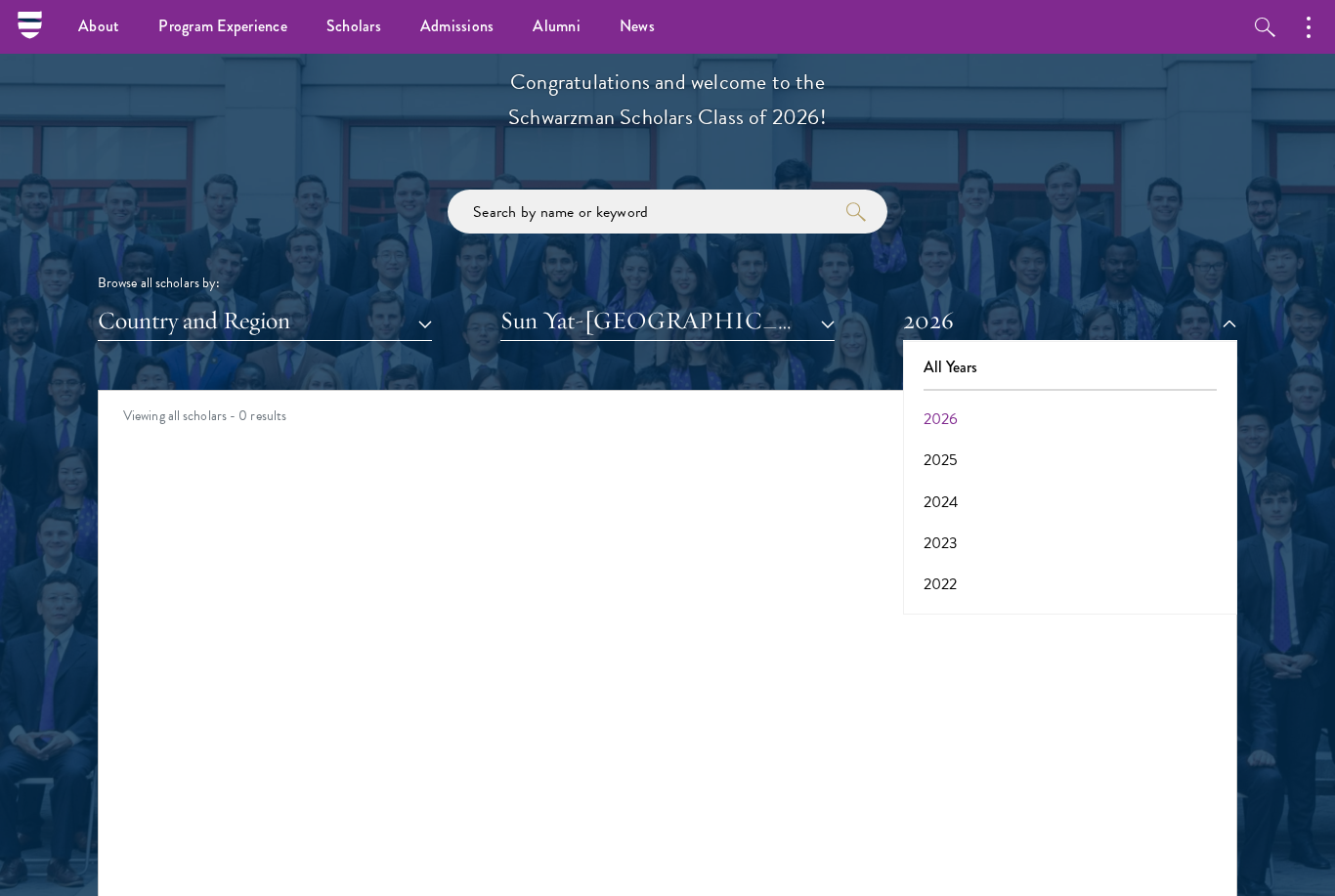
click at [956, 354] on button "All Years" at bounding box center [1069, 367] width 323 height 41
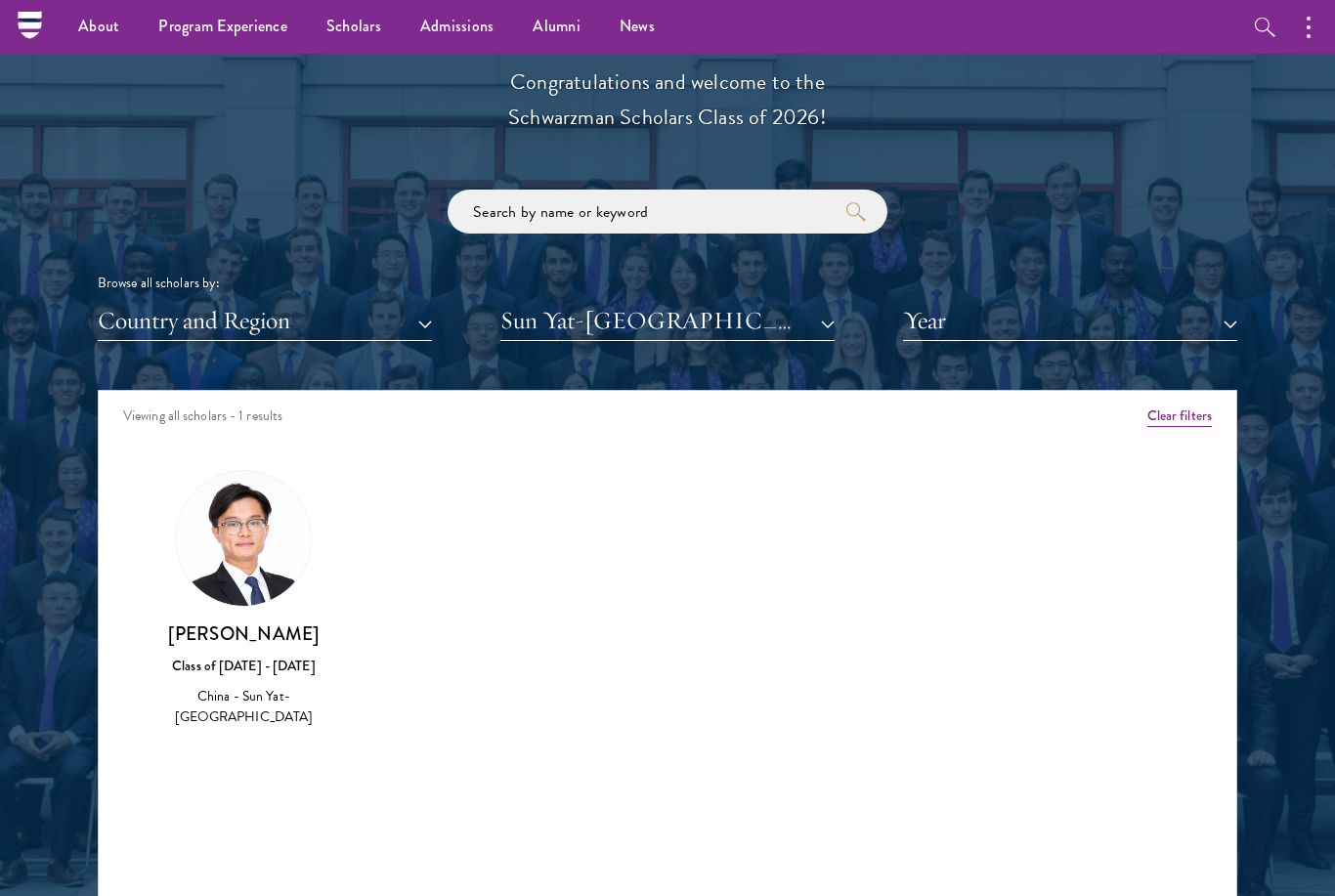
click at [274, 549] on img at bounding box center [243, 537] width 135 height 135
click at [268, 685] on div "China - Sun Yat-Sen University" at bounding box center [243, 705] width 173 height 41
click at [260, 596] on img at bounding box center [243, 537] width 135 height 135
click at [264, 555] on img at bounding box center [243, 537] width 135 height 135
click at [738, 318] on button "Sun Yat-Sen University" at bounding box center [668, 321] width 334 height 40
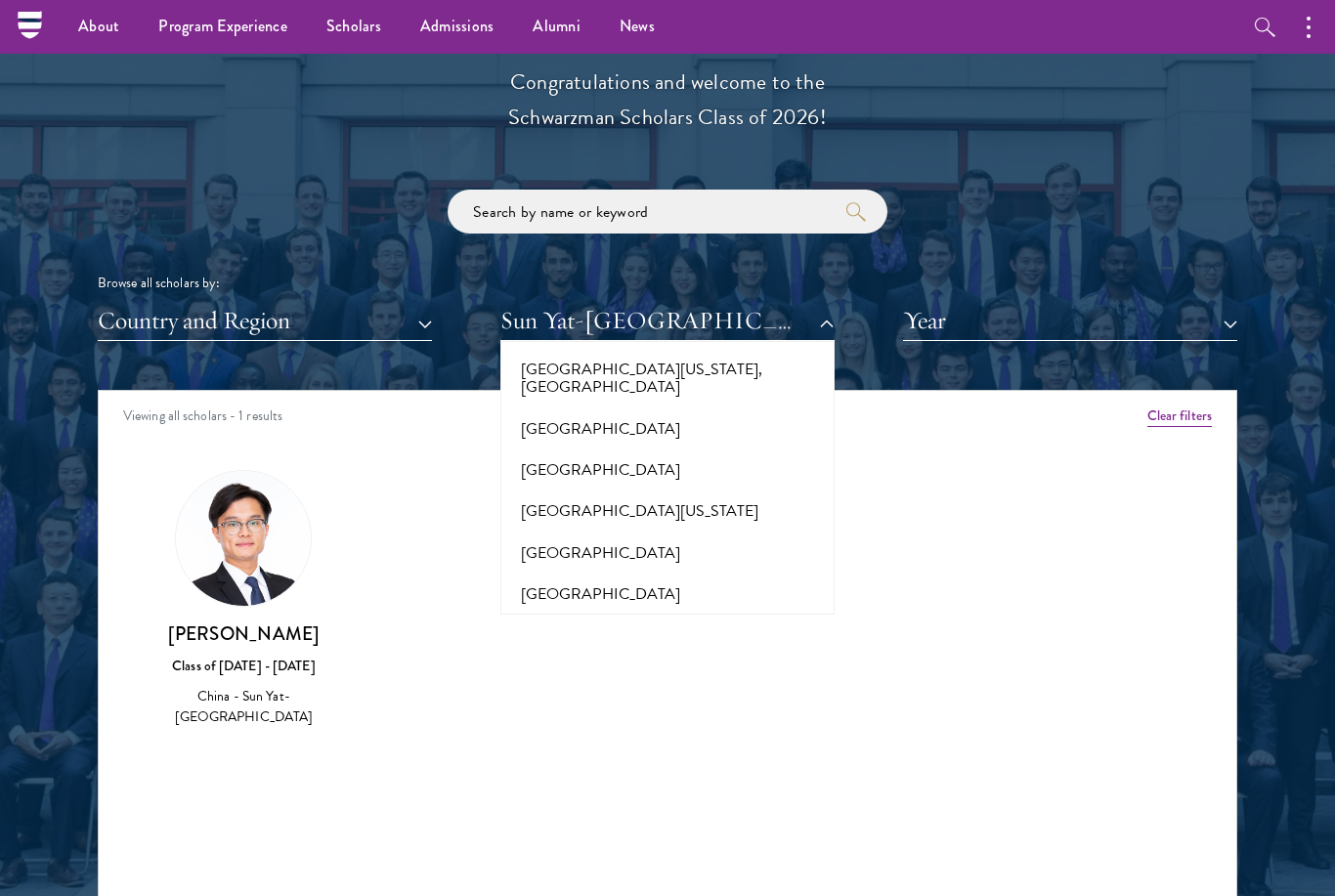
scroll to position [17650, 0]
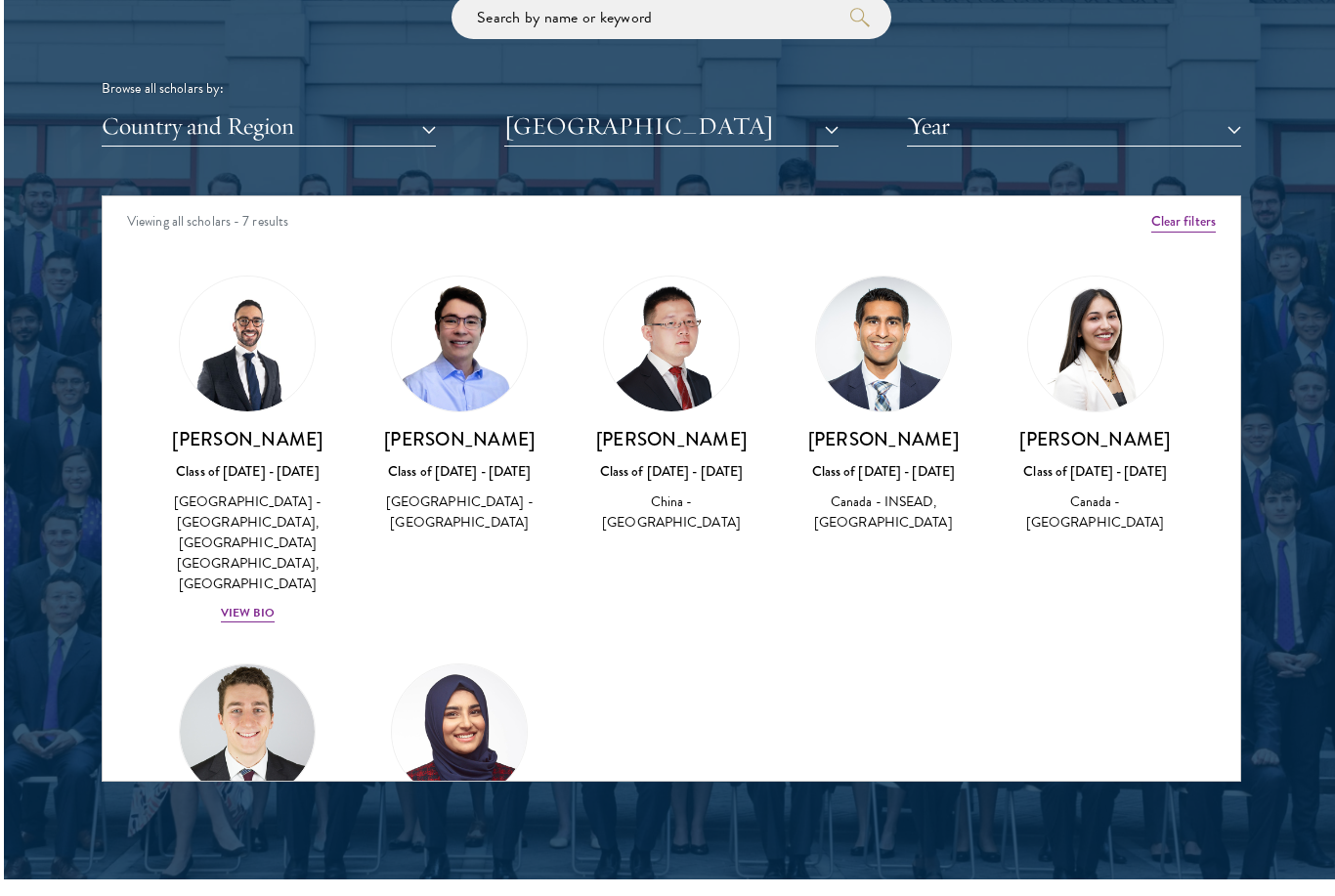
scroll to position [2366, 0]
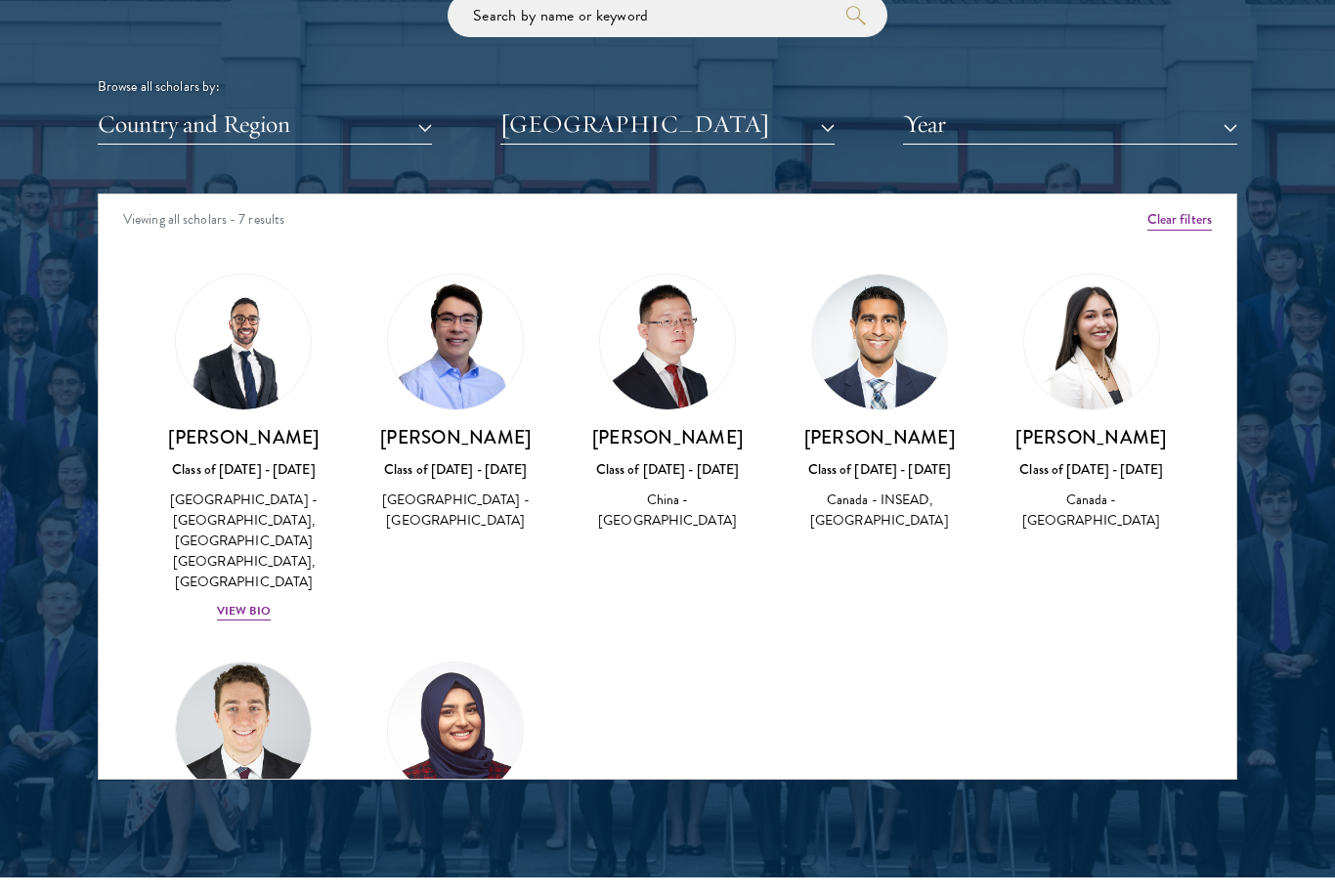
click at [253, 601] on div "View Bio" at bounding box center [244, 610] width 54 height 19
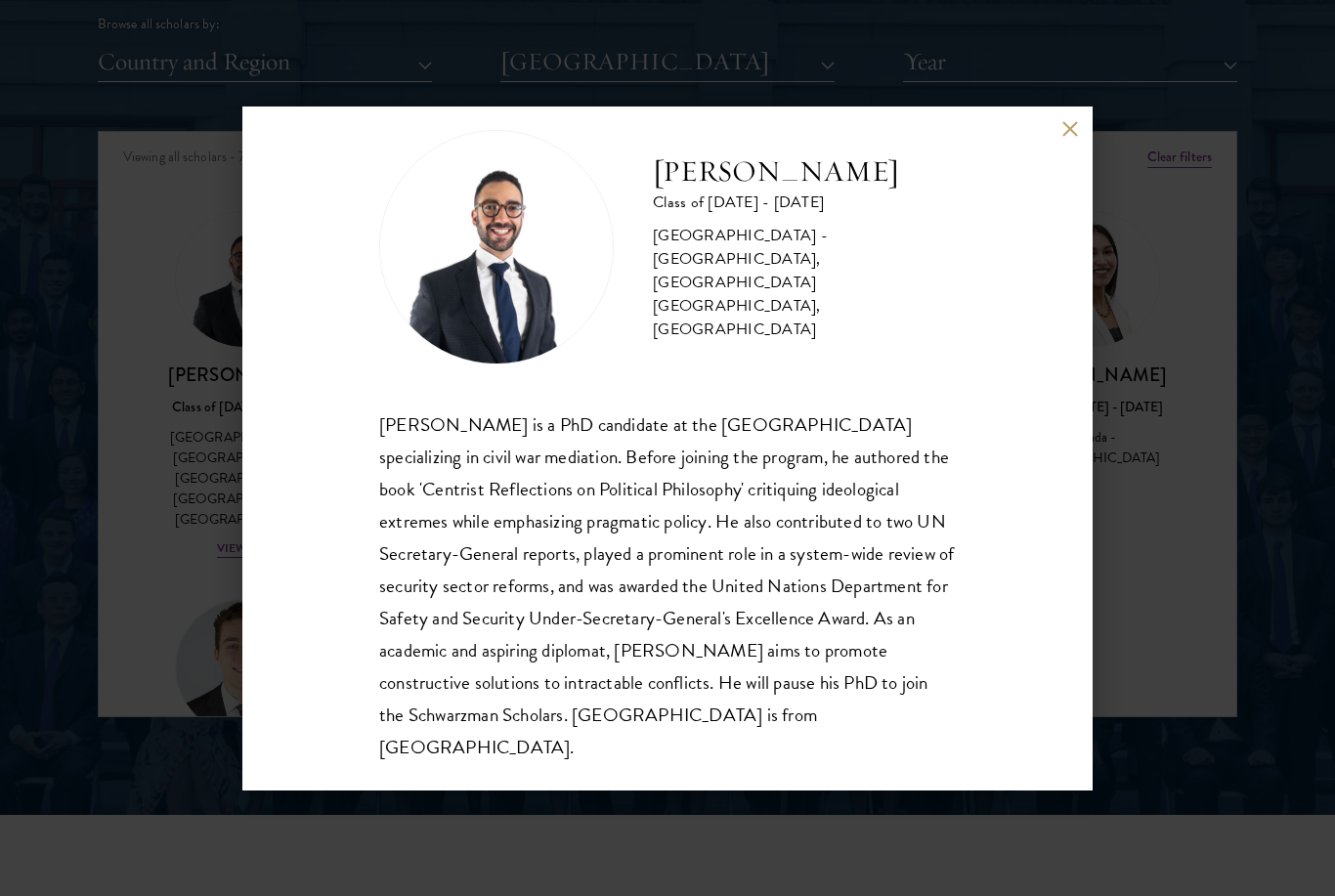
scroll to position [34, 0]
click at [1112, 165] on div "Khalil Al-Wazir Class of 2024 - 2025 Palestine - University of East Anglia, Kin…" at bounding box center [668, 448] width 1335 height 896
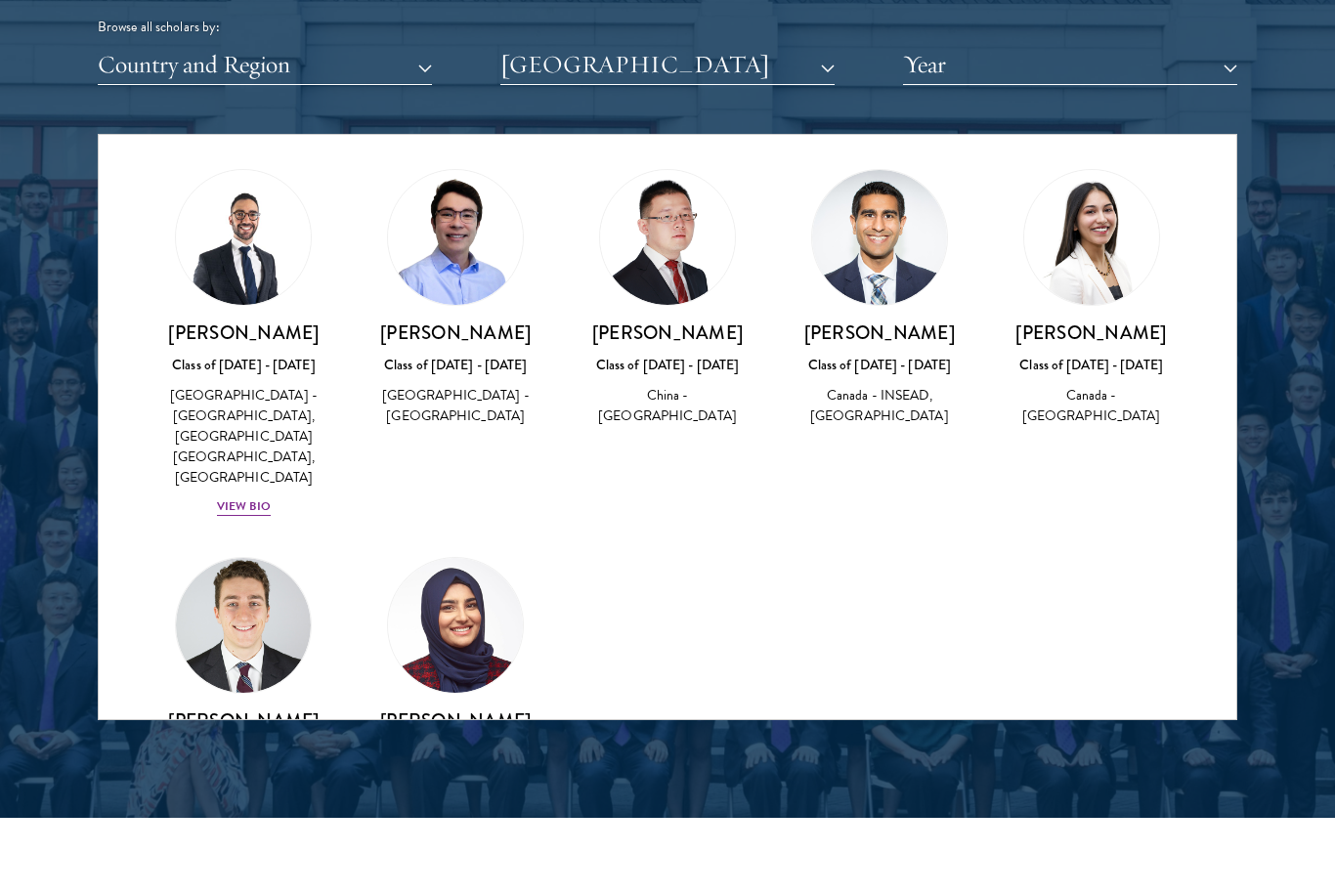
scroll to position [46, 0]
click at [253, 496] on div "View Bio" at bounding box center [244, 505] width 54 height 19
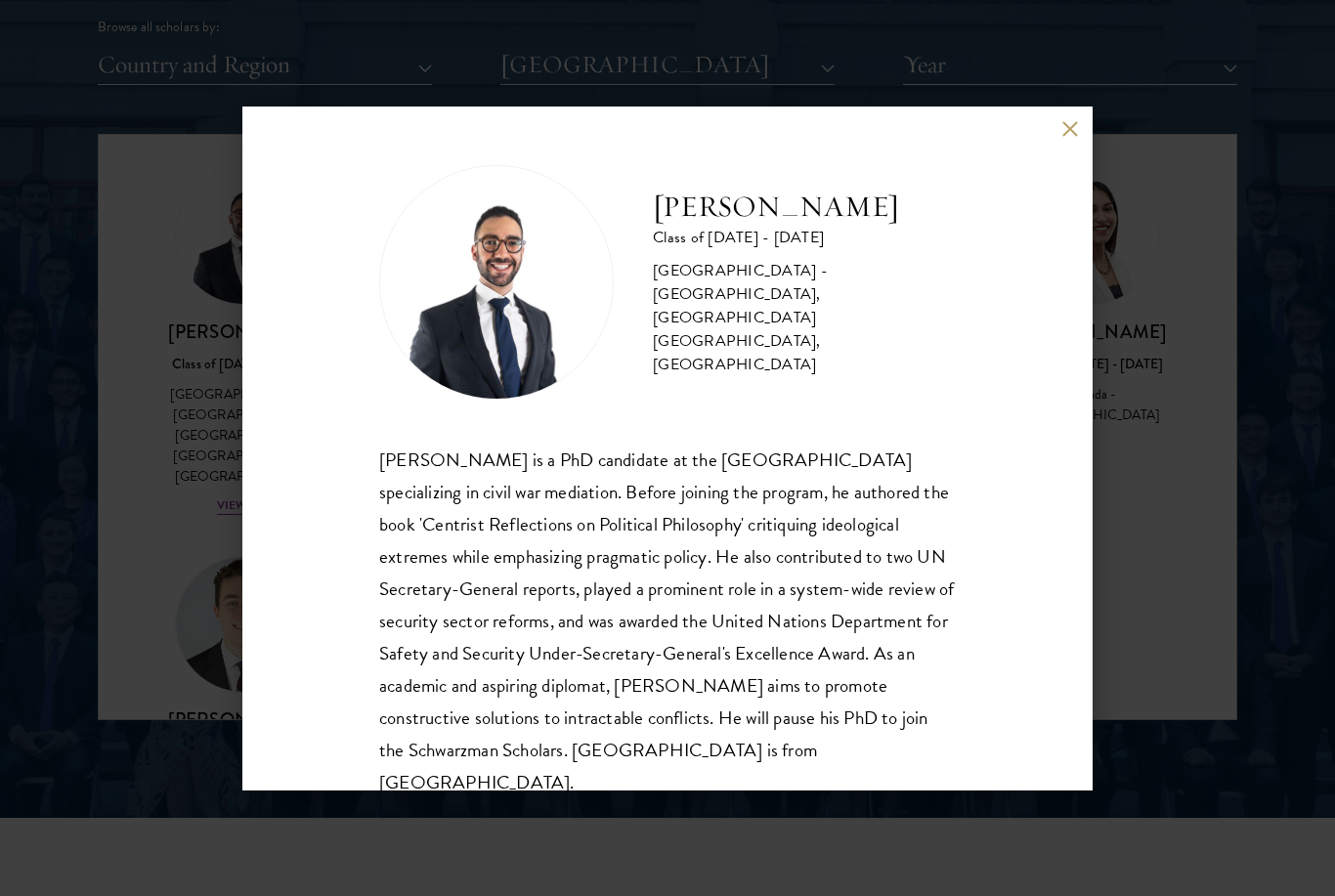
click at [1074, 127] on button at bounding box center [1069, 129] width 17 height 17
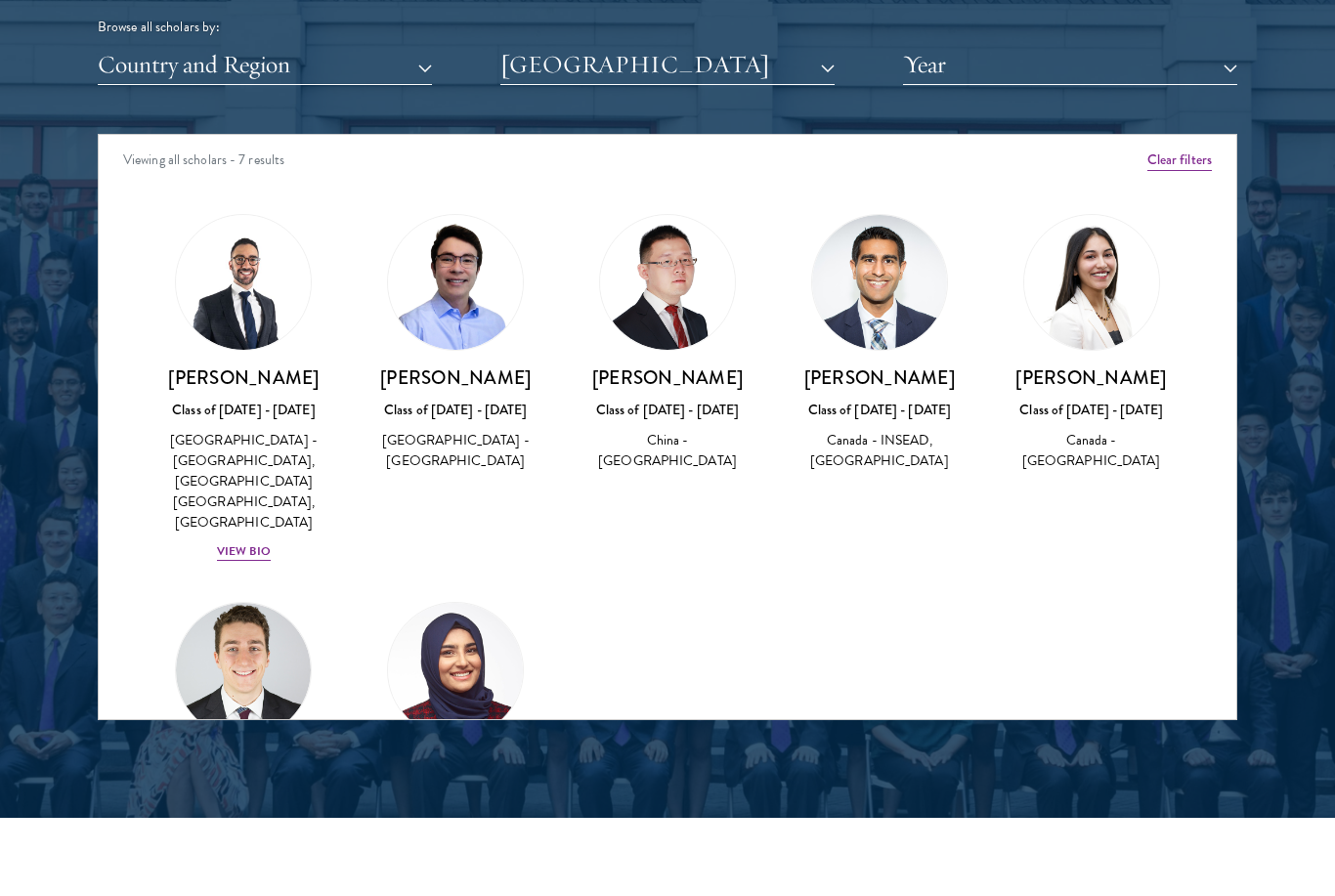
scroll to position [-1, 0]
click at [806, 57] on button "University of Toronto" at bounding box center [668, 65] width 334 height 40
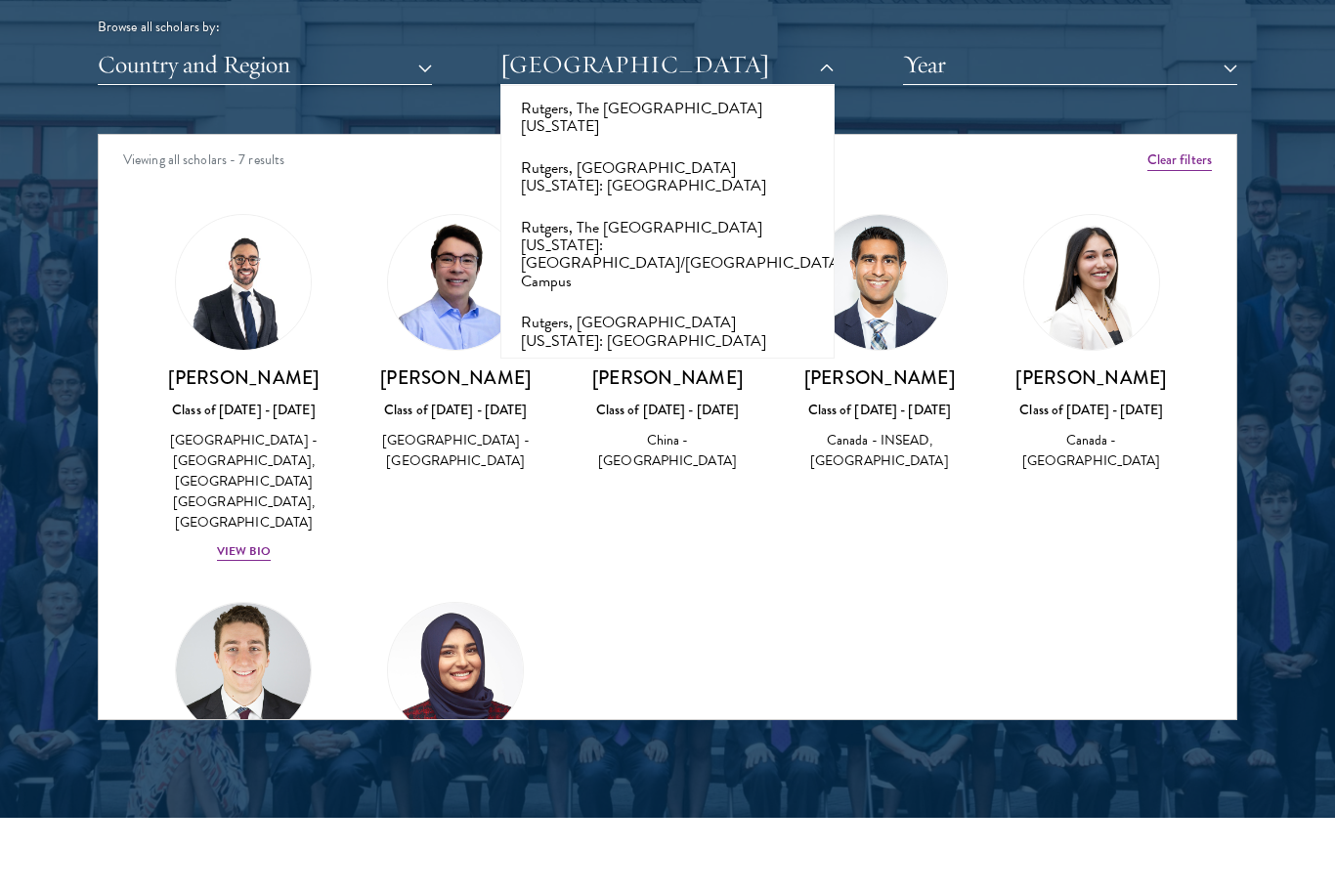
scroll to position [10426, 0]
click at [682, 745] on button "Shandong University" at bounding box center [667, 765] width 323 height 41
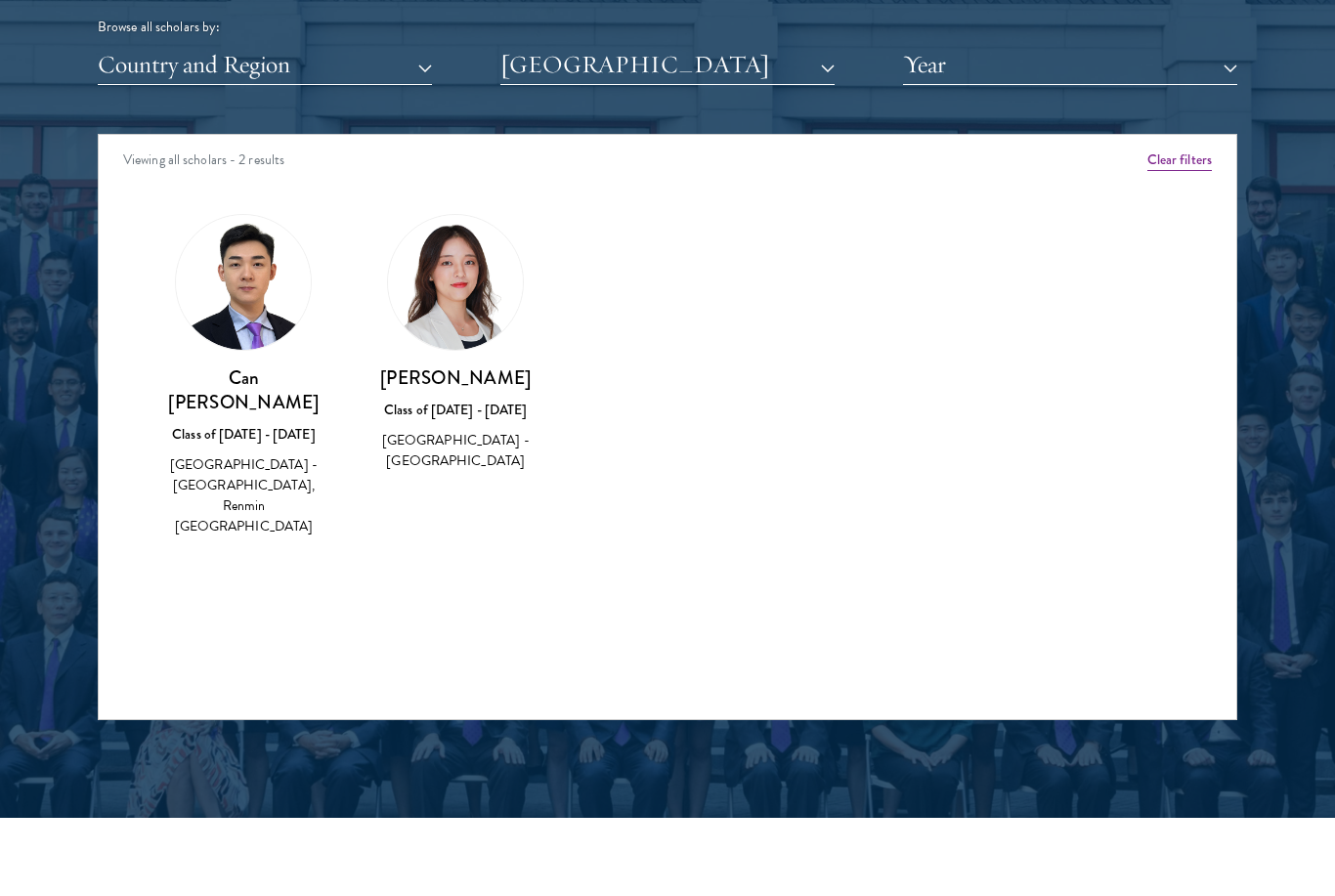
click at [749, 64] on button "Shandong University" at bounding box center [668, 65] width 334 height 40
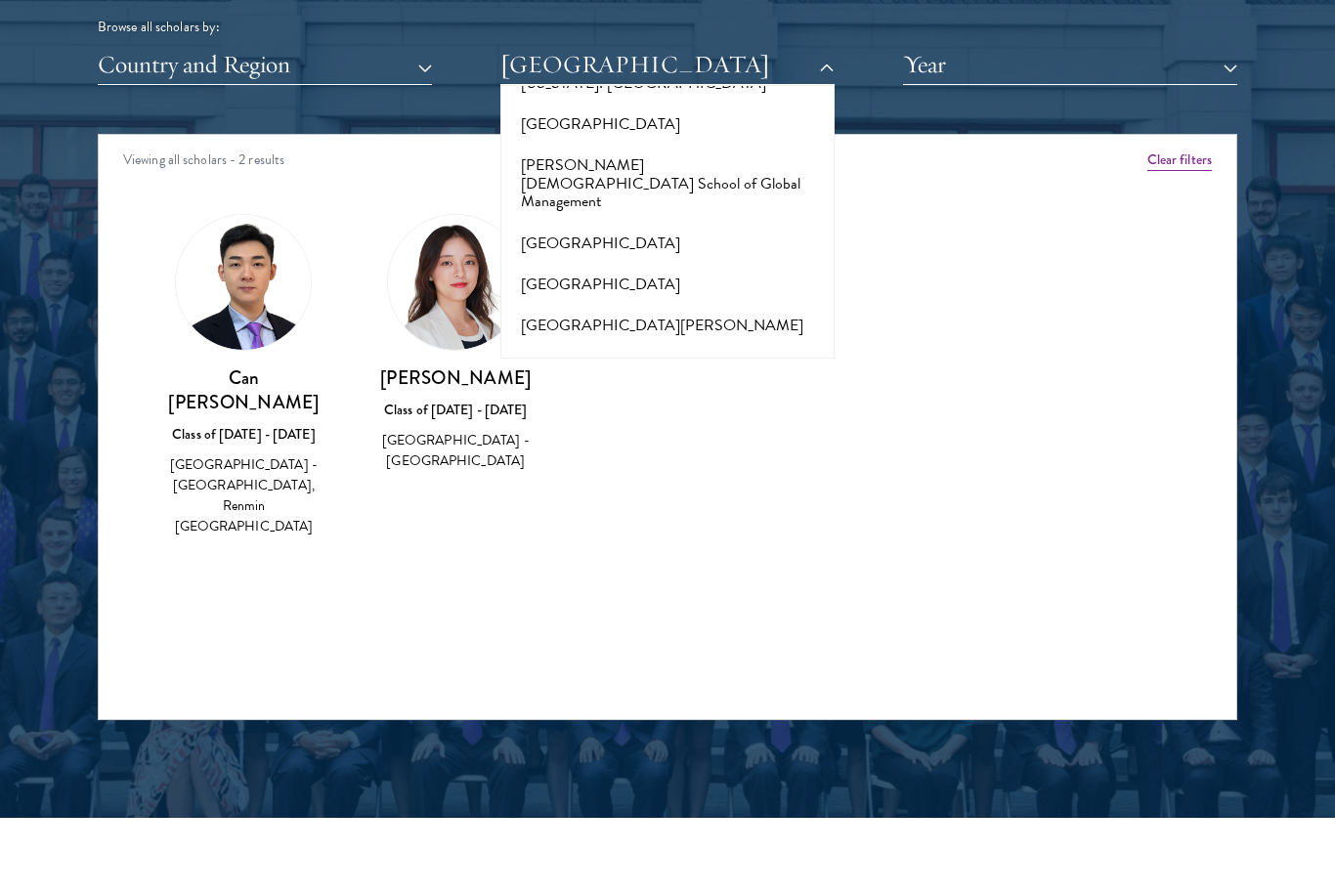
scroll to position [10694, 0]
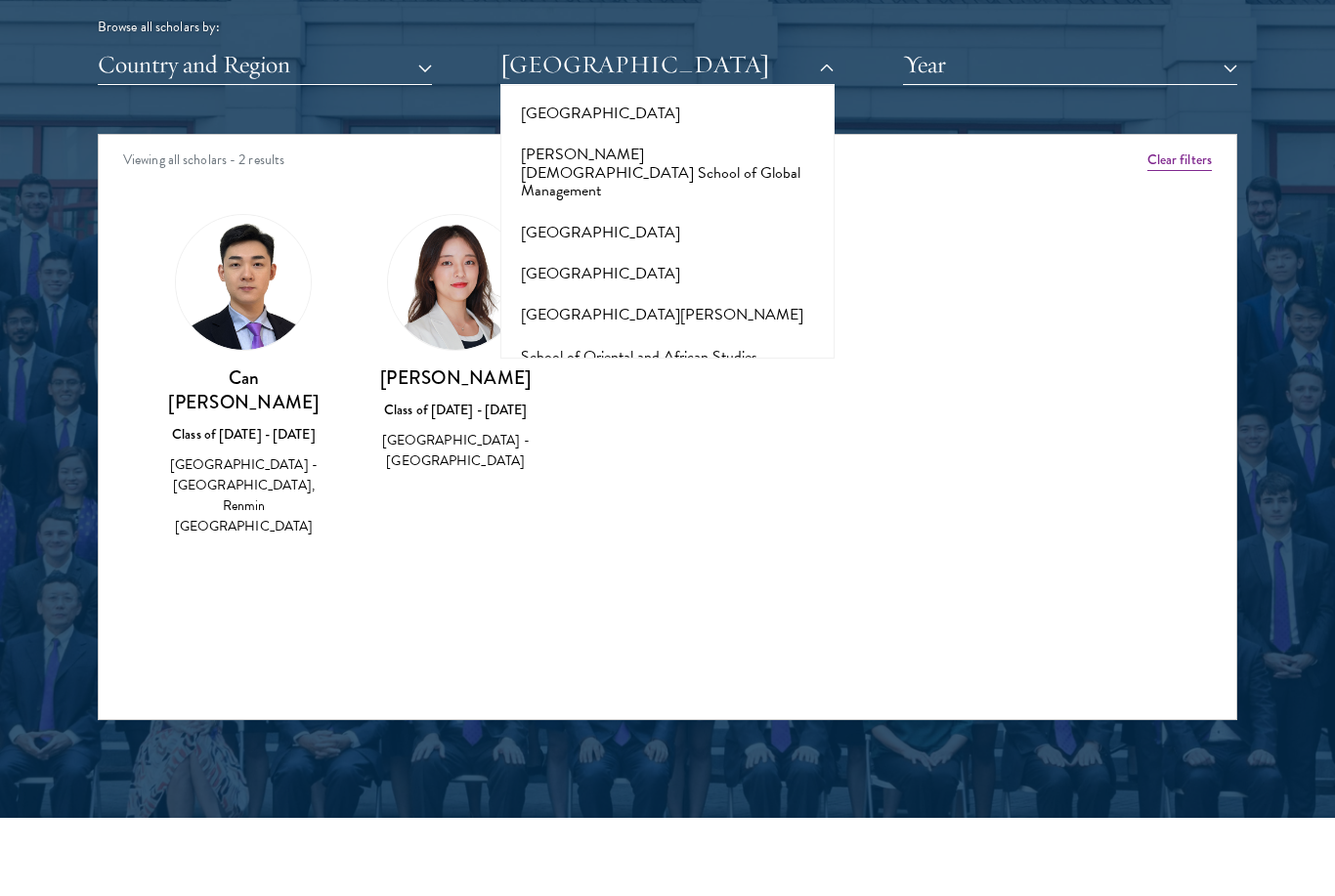
click at [705, 726] on button "Simon Fraser University" at bounding box center [667, 746] width 323 height 41
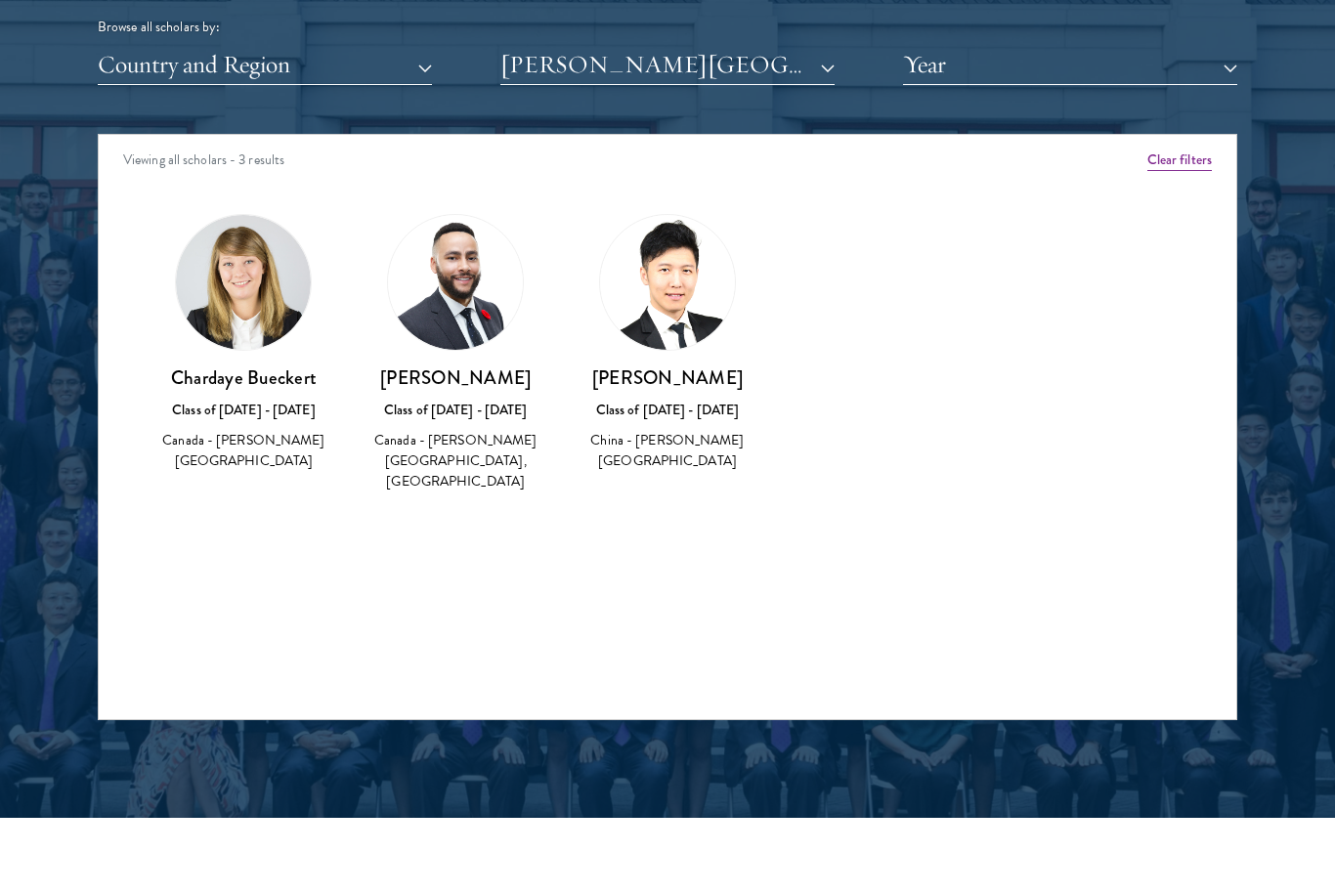
click at [745, 67] on button "Simon Fraser University" at bounding box center [668, 65] width 334 height 40
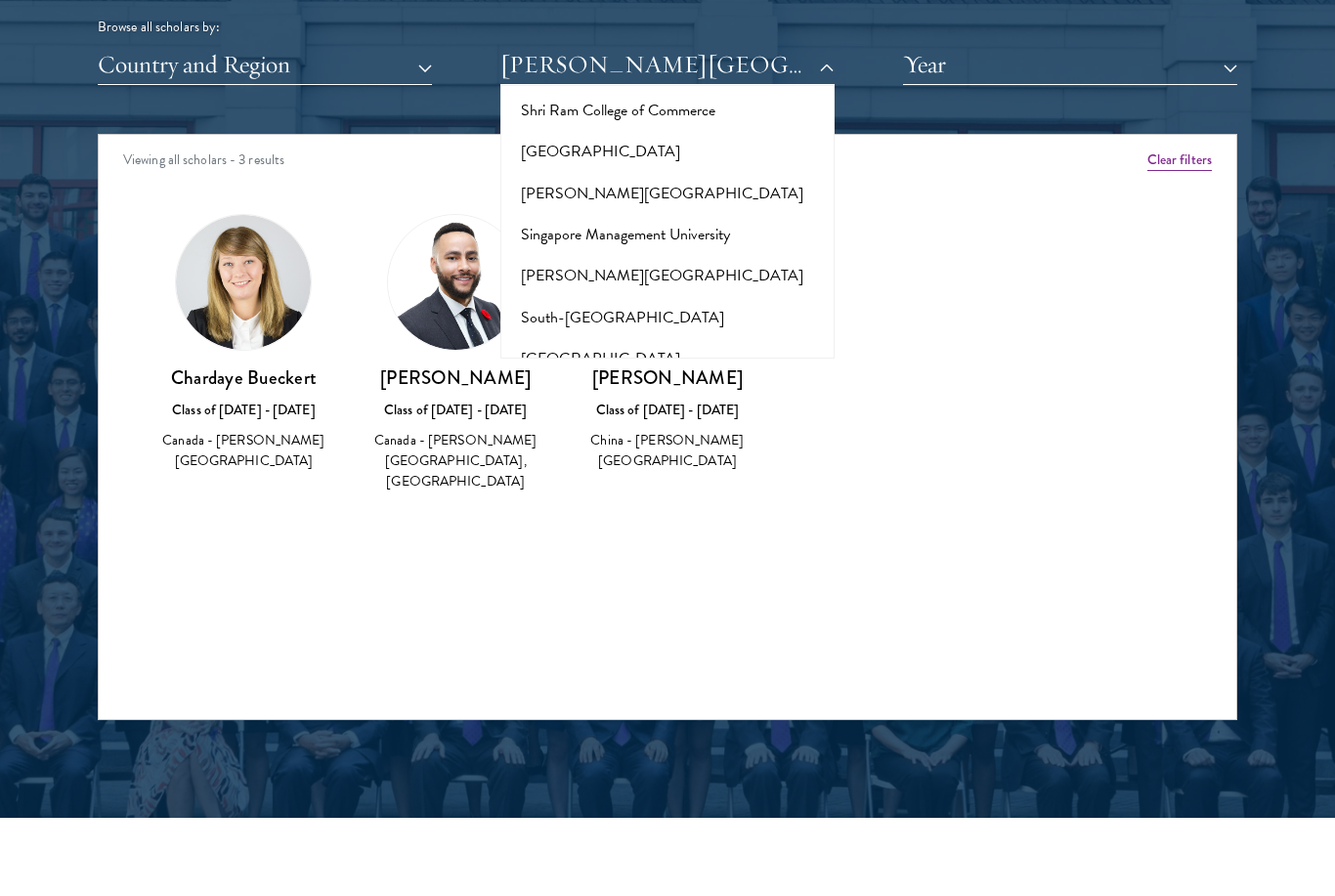
scroll to position [11253, 0]
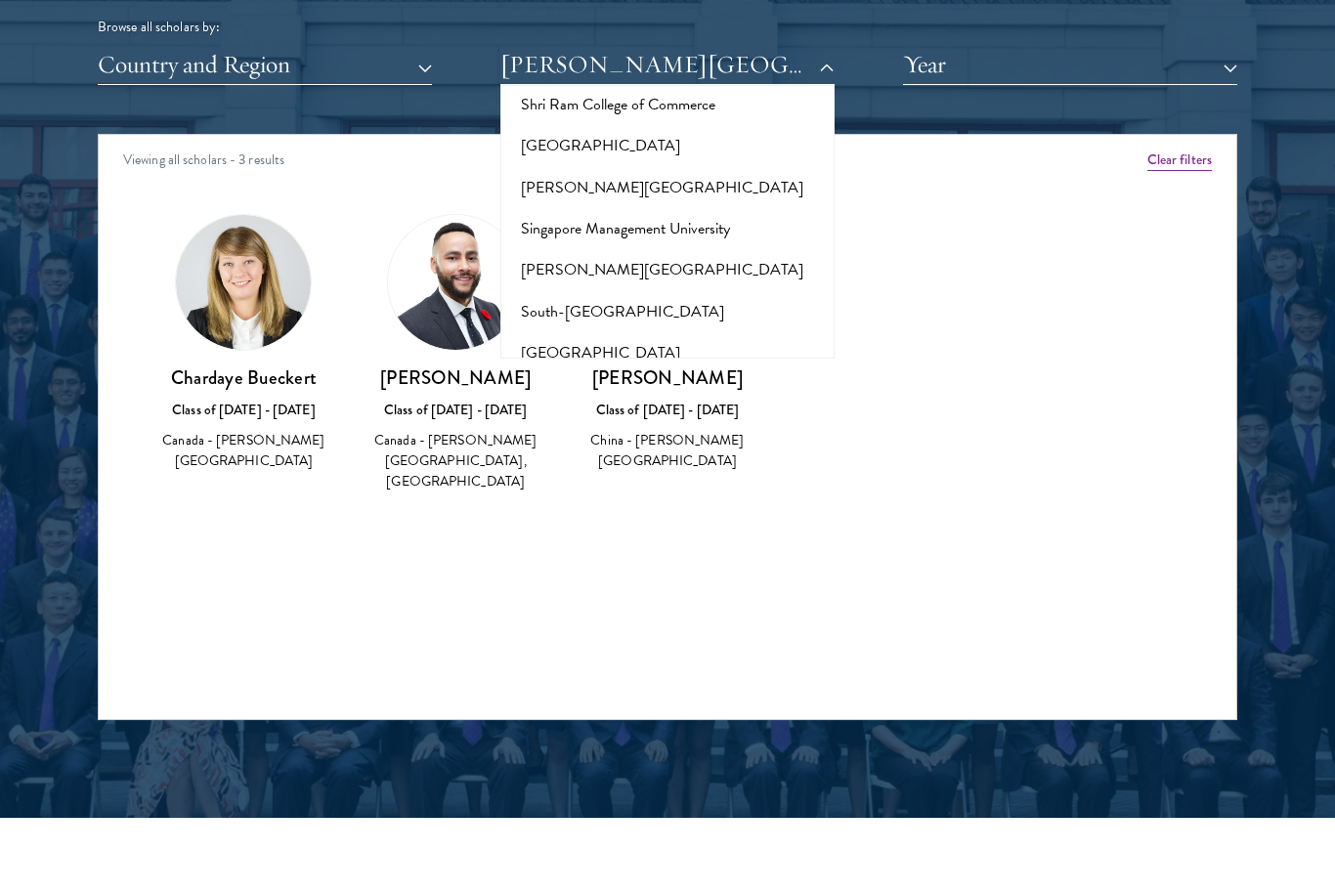
click at [696, 782] on button "Sun Yat-Sen University" at bounding box center [667, 802] width 323 height 41
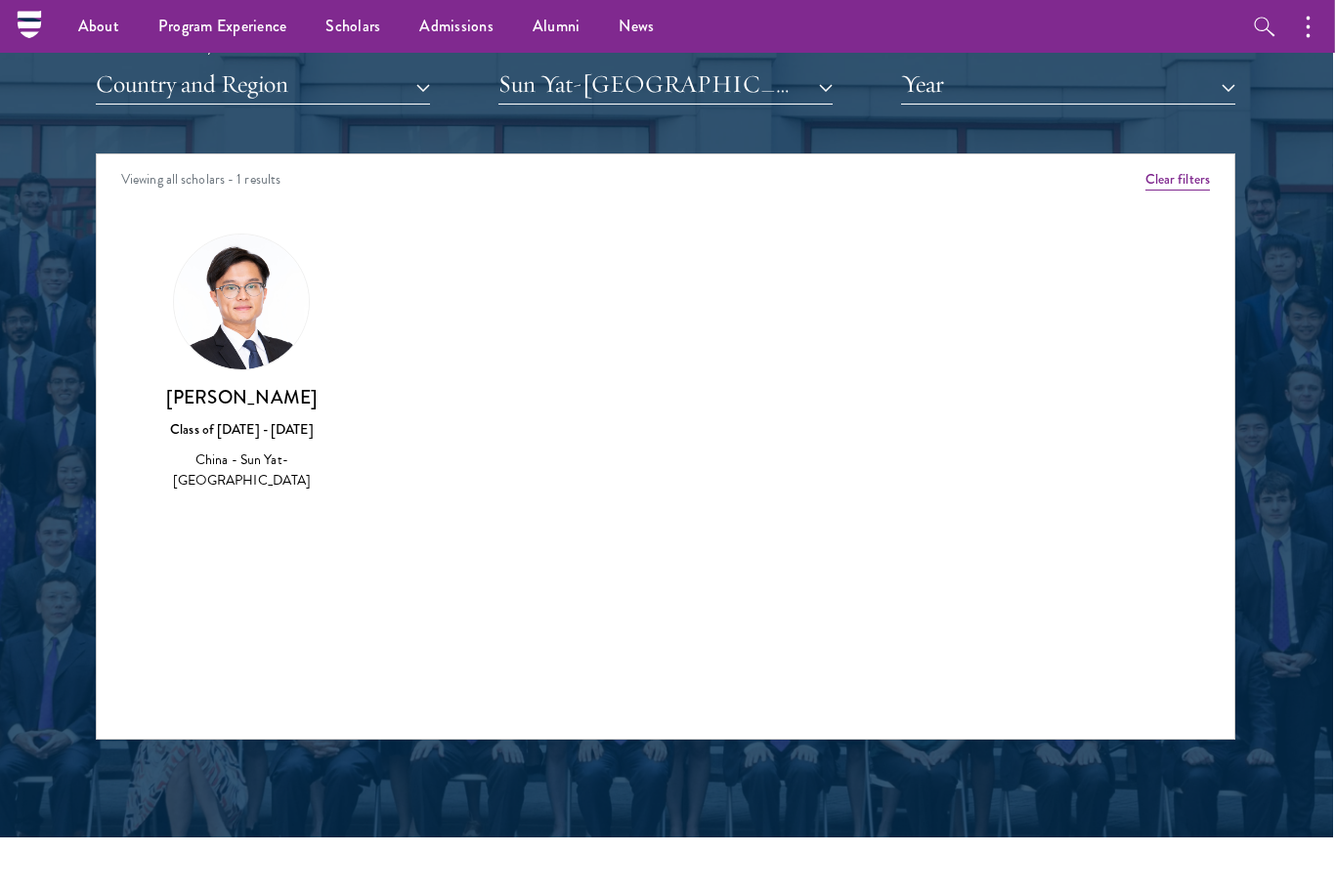
click at [755, 88] on button "Sun Yat-Sen University" at bounding box center [667, 86] width 334 height 40
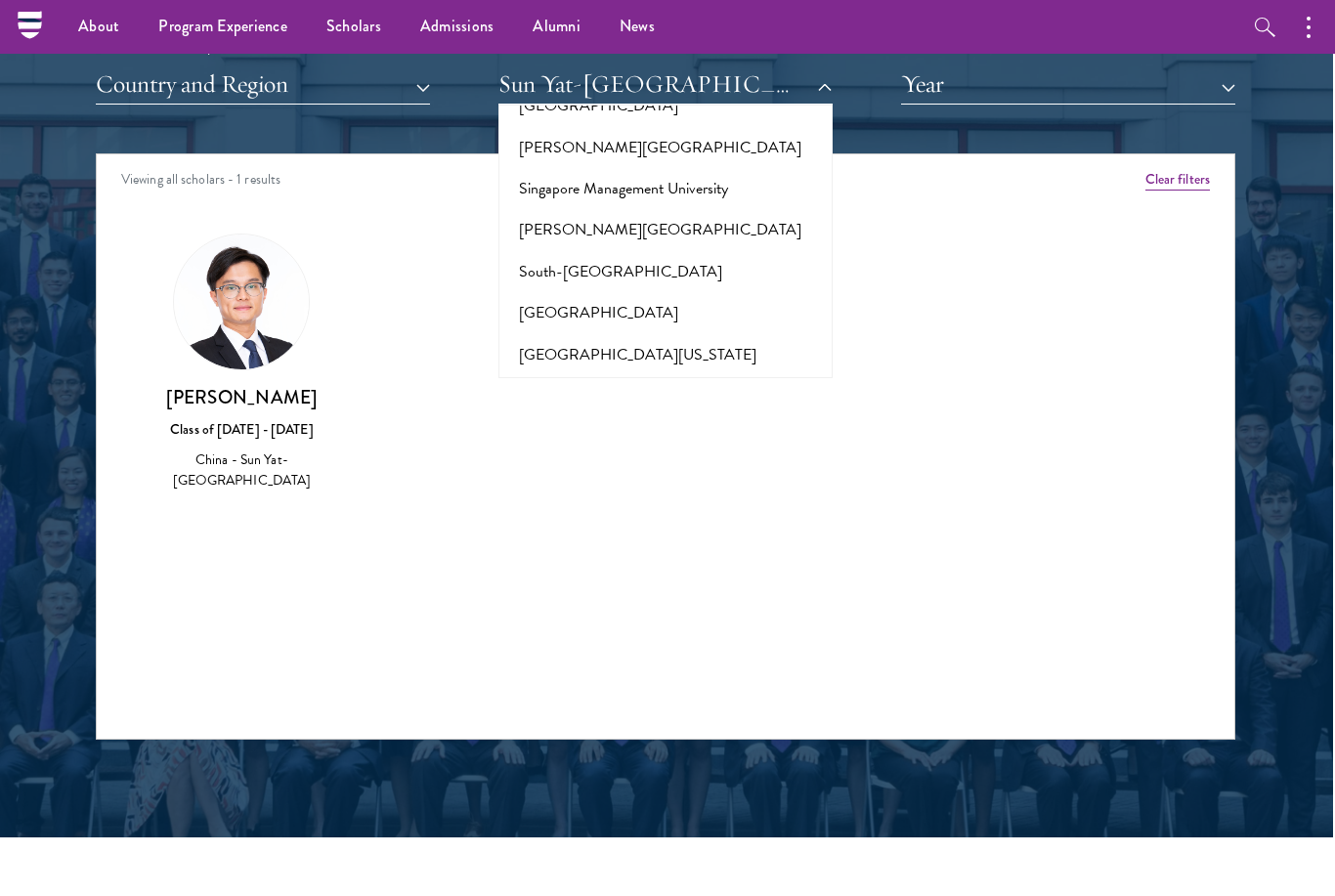
scroll to position [11316, 0]
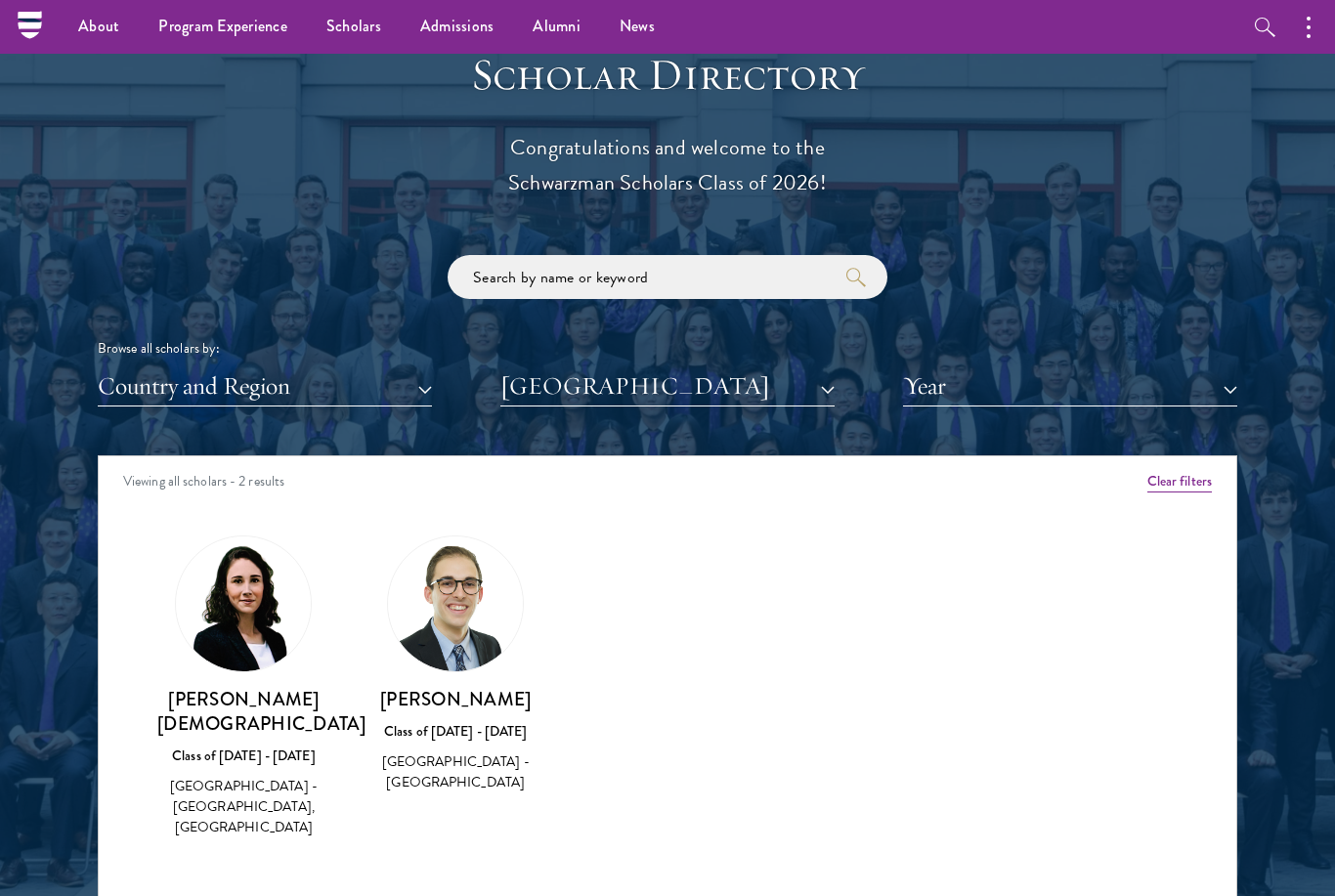
scroll to position [2104, 0]
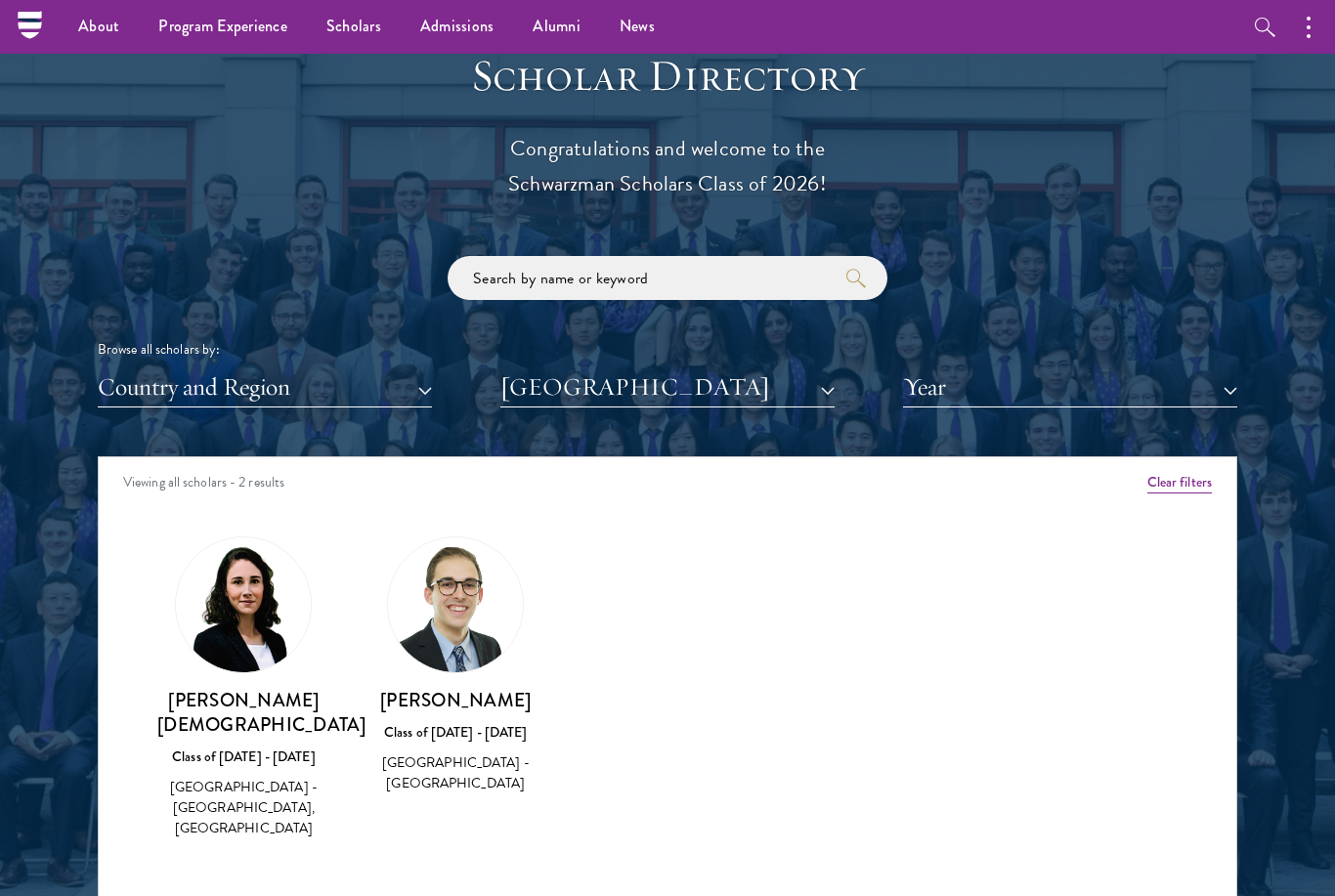
click at [820, 384] on button "Syracuse University" at bounding box center [668, 388] width 334 height 40
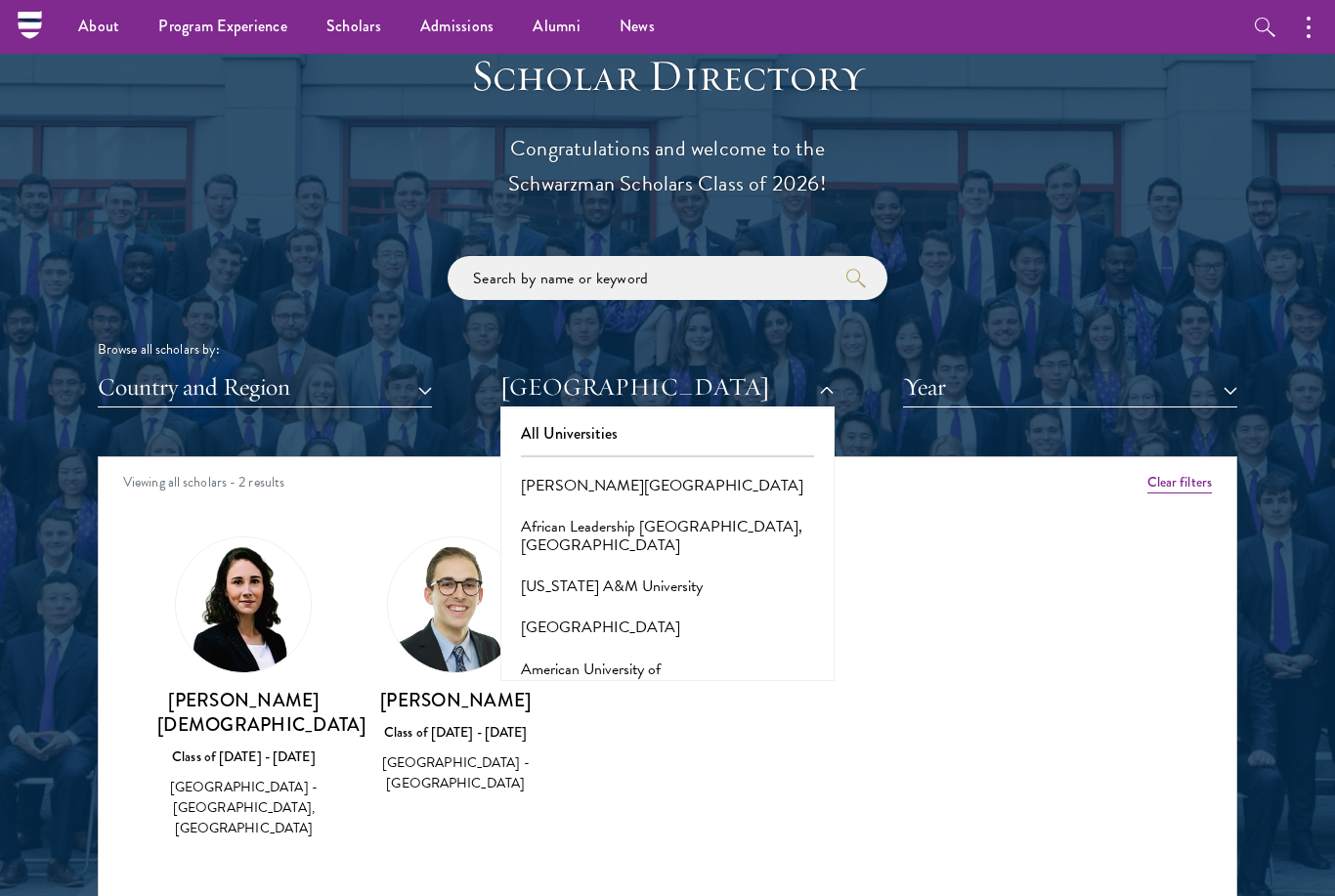
scroll to position [0, 0]
click at [502, 275] on input "search" at bounding box center [668, 278] width 440 height 44
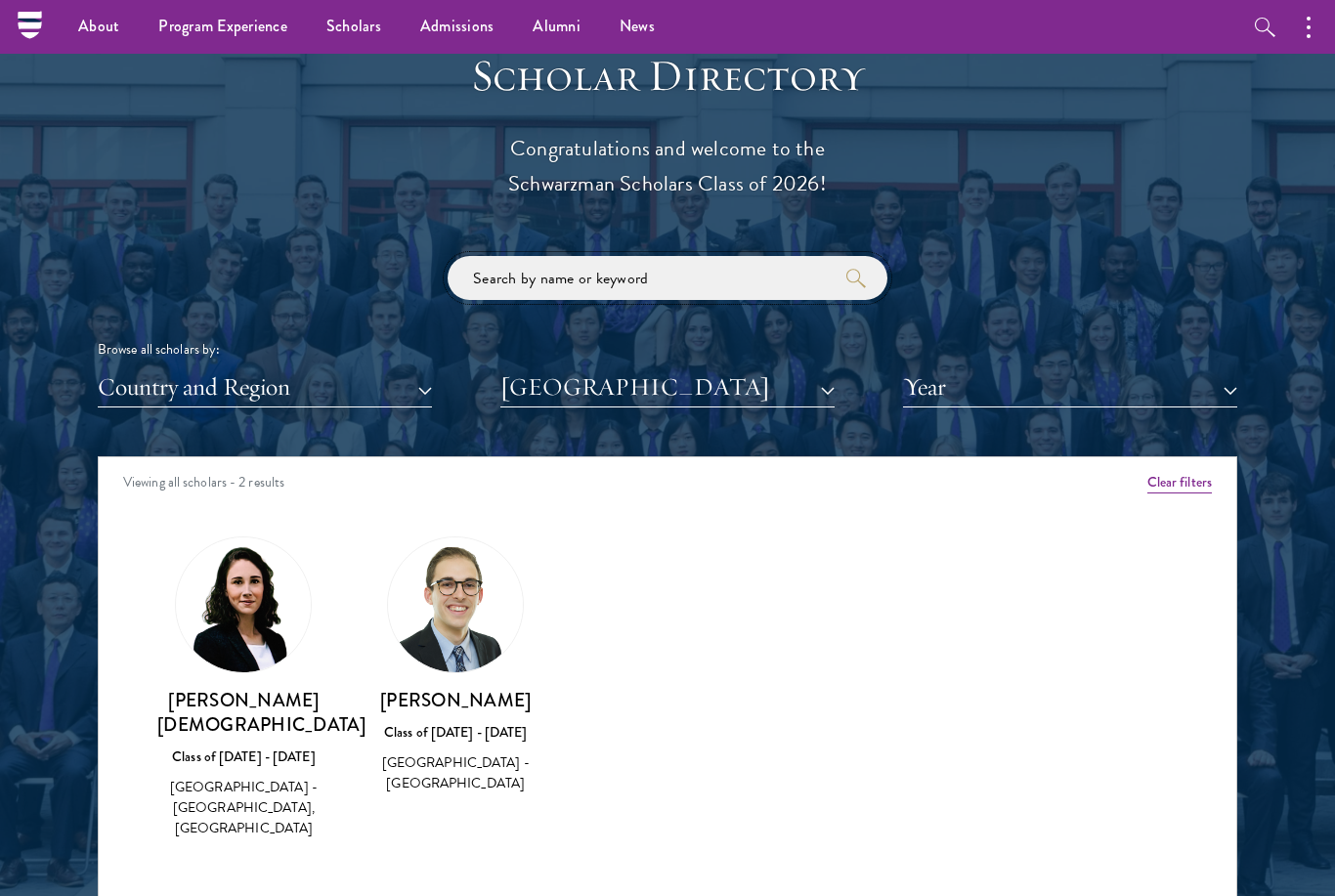
click at [513, 269] on input "search" at bounding box center [668, 278] width 440 height 44
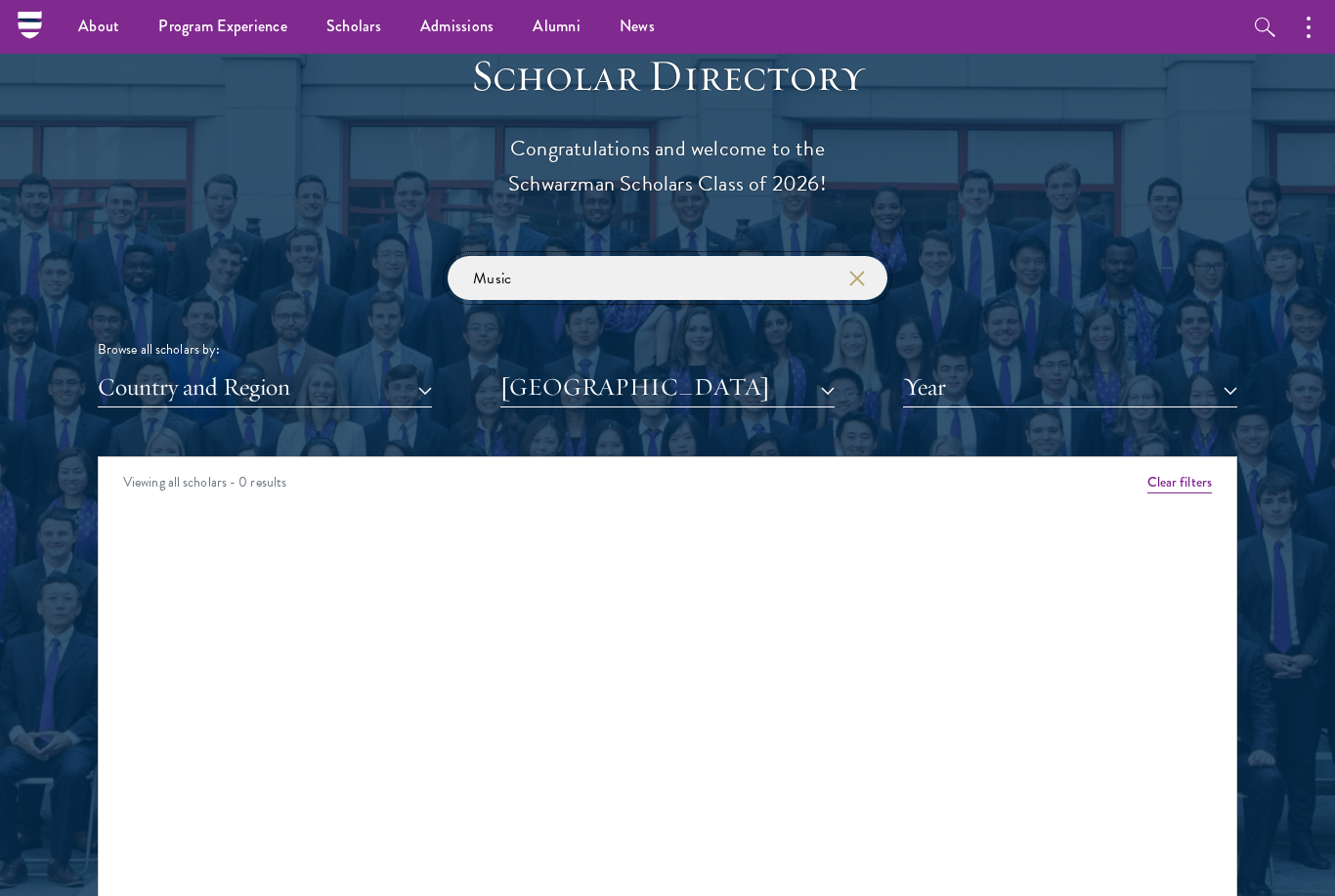
type input "Music"
click at [952, 389] on button "Year" at bounding box center [1069, 388] width 334 height 40
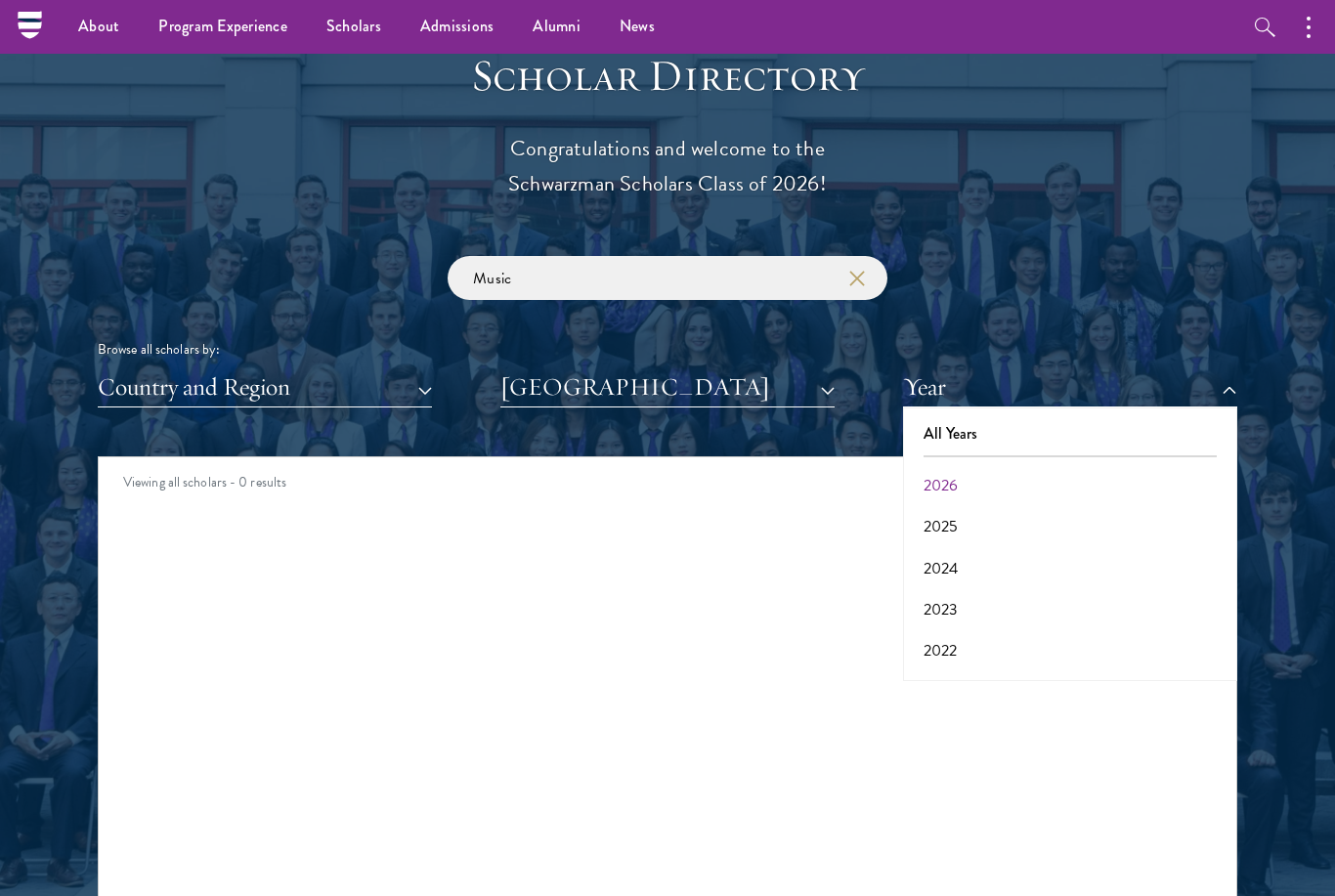
click at [947, 434] on button "All Years" at bounding box center [1069, 434] width 323 height 41
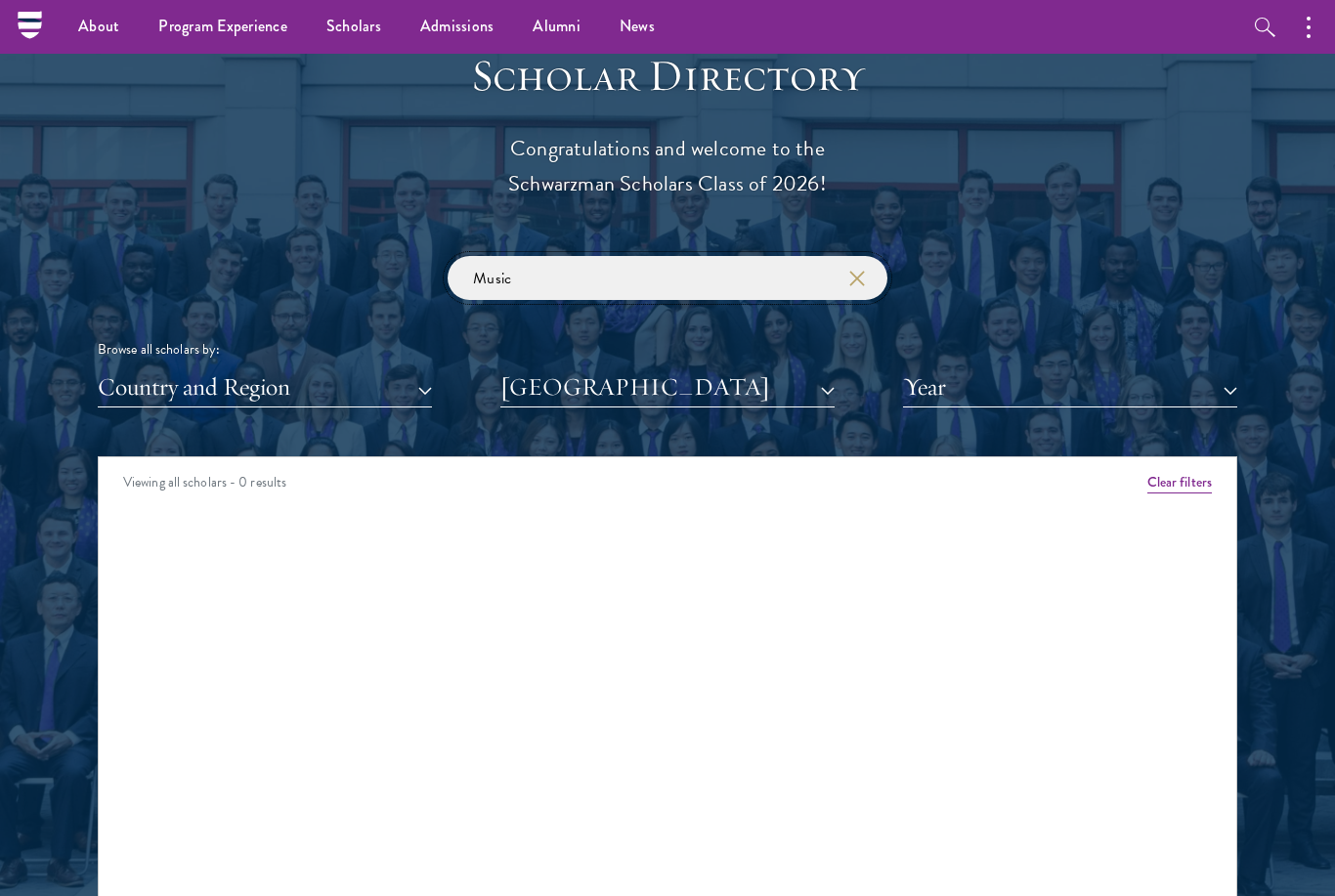
click at [745, 258] on input "Music" at bounding box center [668, 278] width 440 height 44
click at [402, 384] on button "Country and Region" at bounding box center [265, 388] width 334 height 40
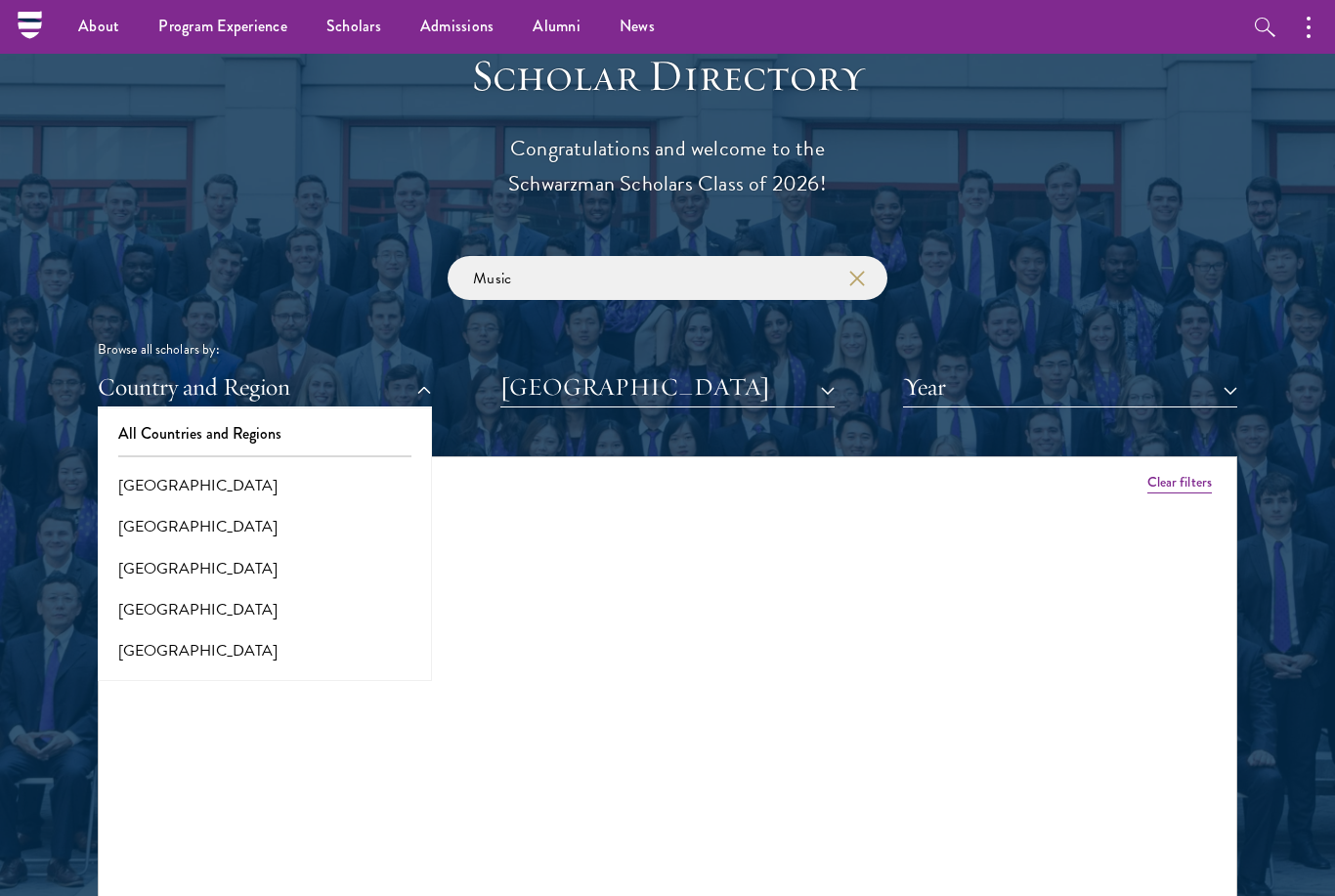
click at [422, 377] on button "Country and Region" at bounding box center [265, 388] width 334 height 40
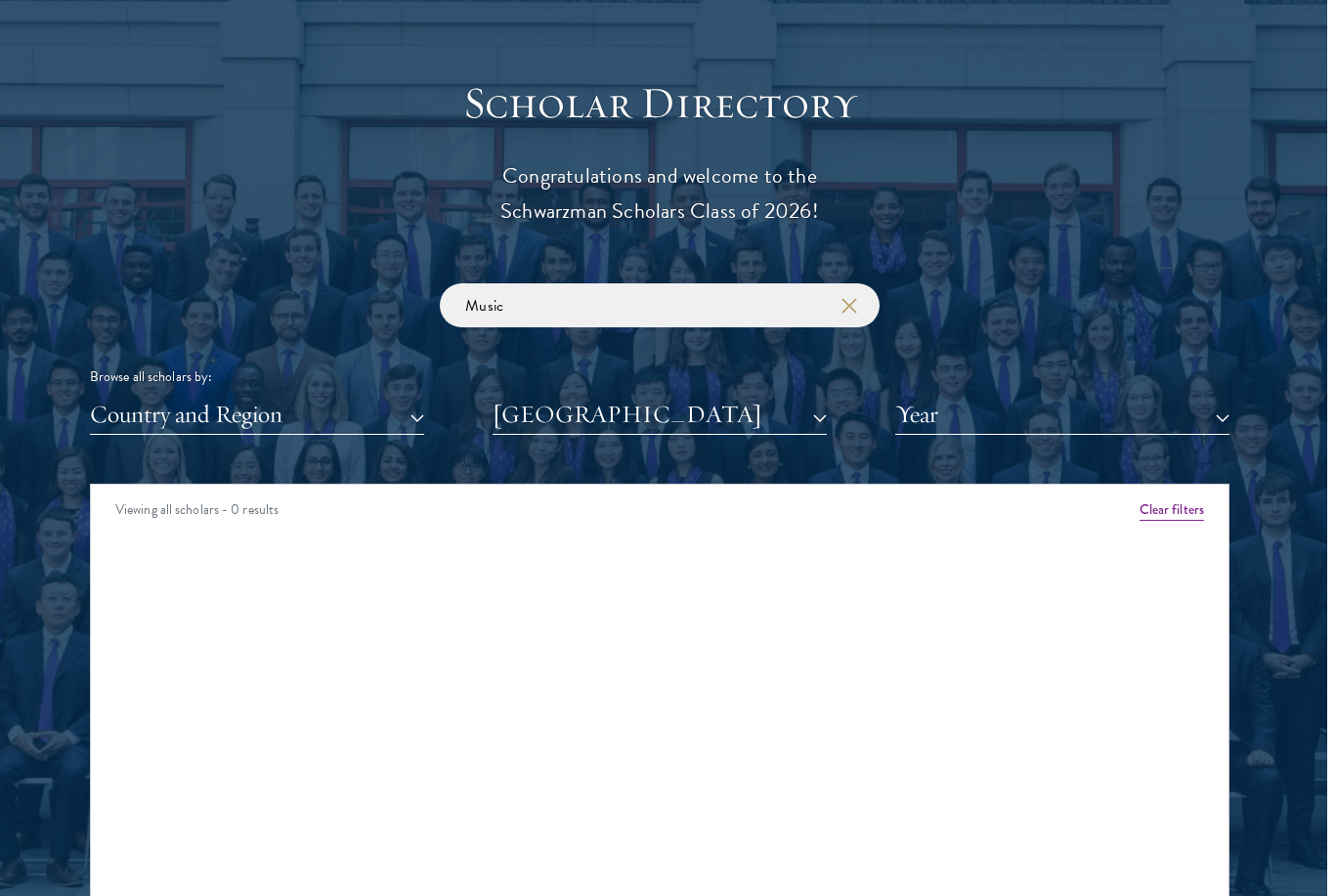
scroll to position [2087, 9]
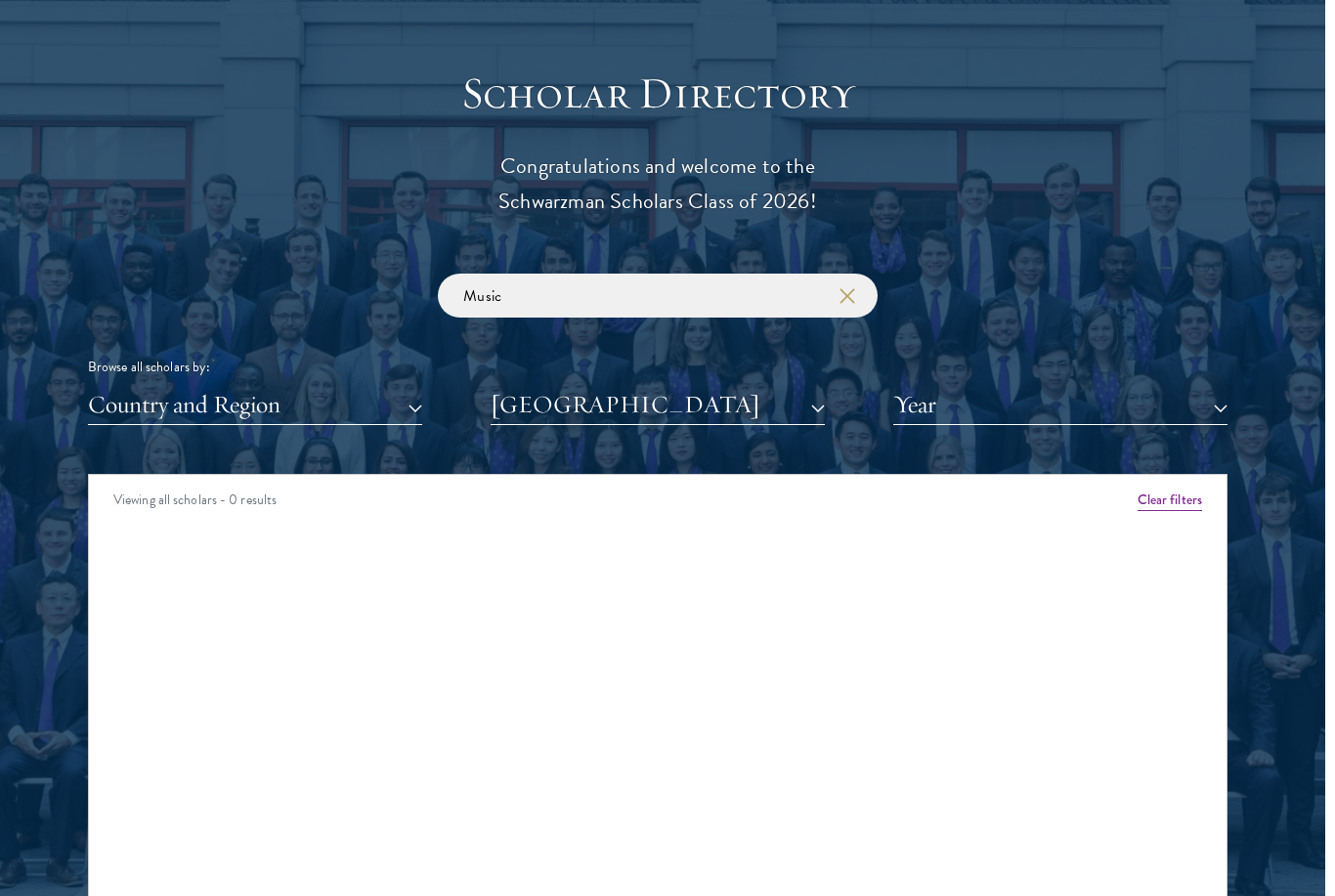
click at [820, 408] on button "Syracuse University" at bounding box center [659, 405] width 334 height 40
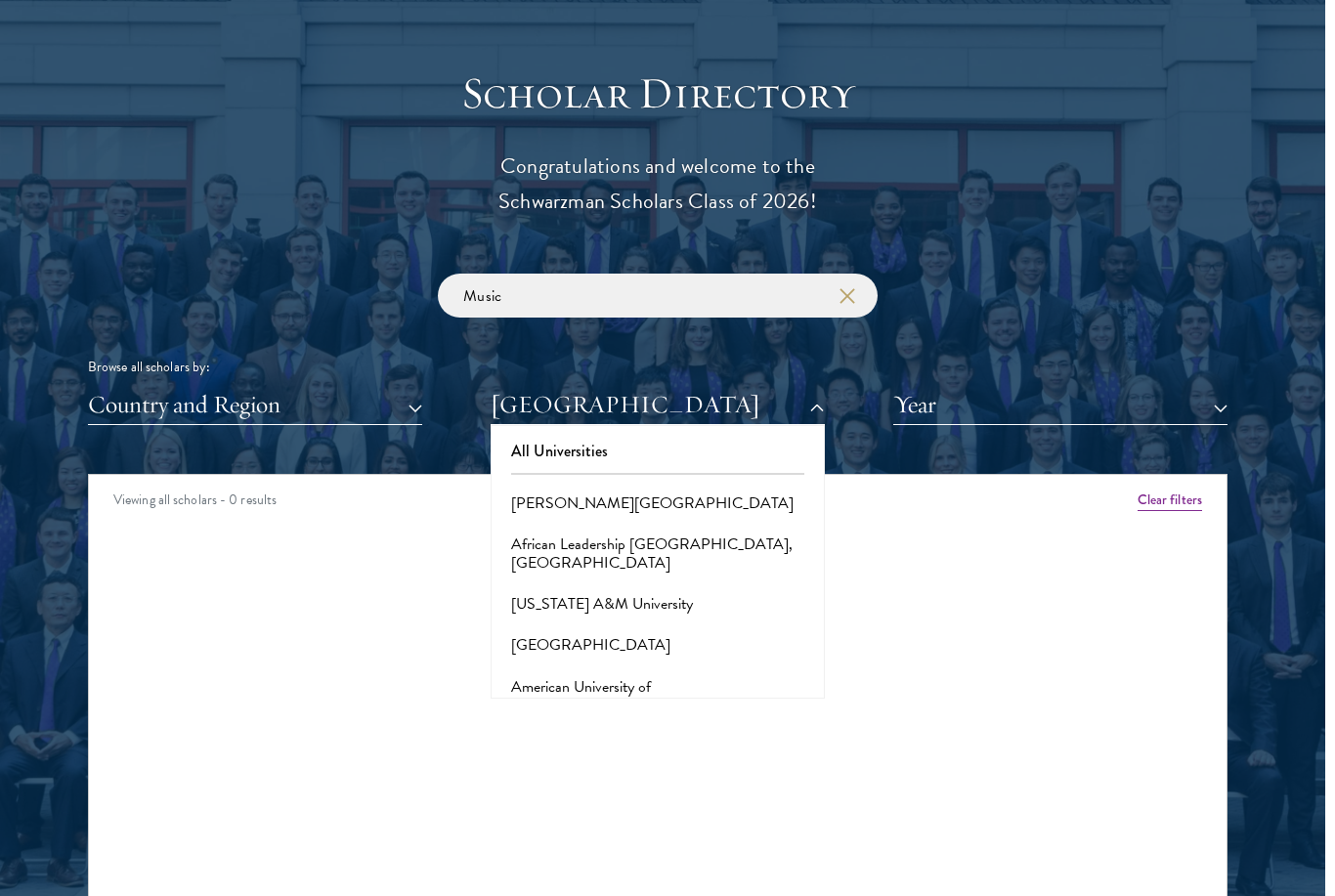
click at [769, 444] on button "All Universities" at bounding box center [658, 450] width 323 height 41
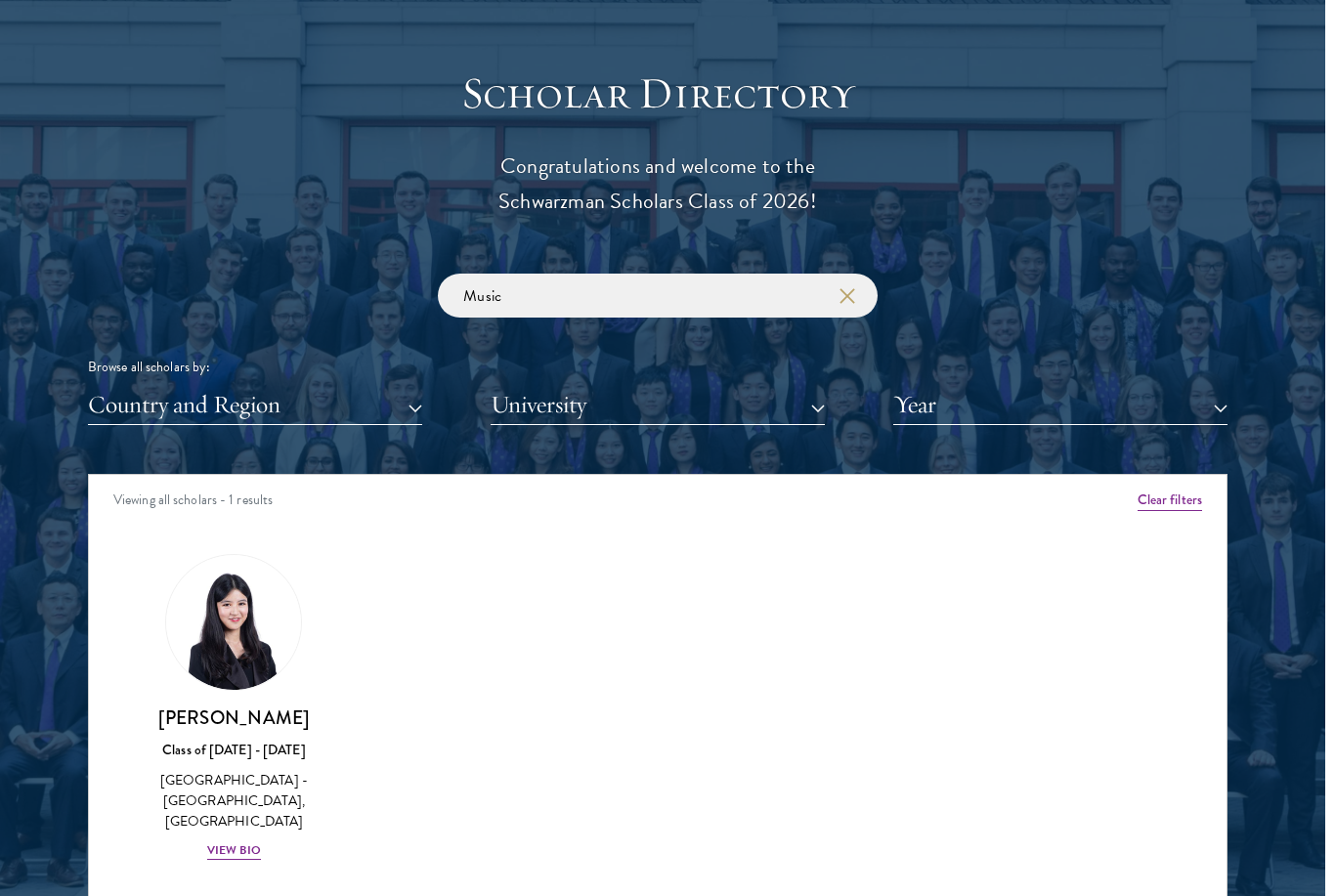
click at [247, 847] on div "View Bio" at bounding box center [234, 850] width 54 height 19
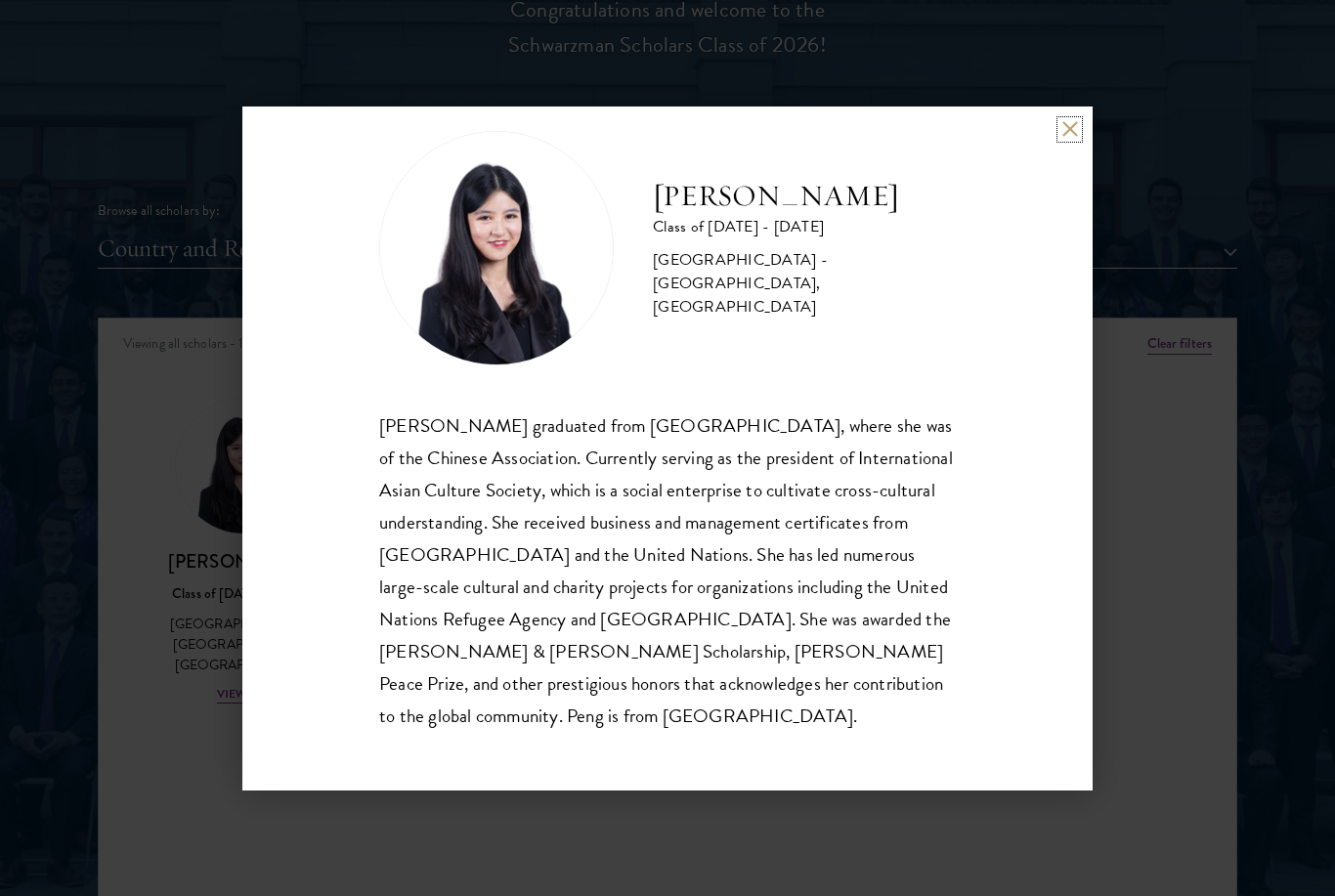
scroll to position [34, 0]
